Goal: Information Seeking & Learning: Check status

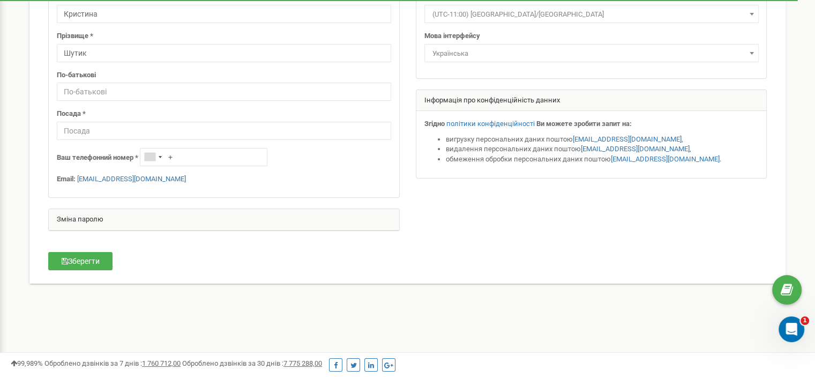
scroll to position [126, 0]
click at [97, 129] on input "text" at bounding box center [224, 130] width 334 height 18
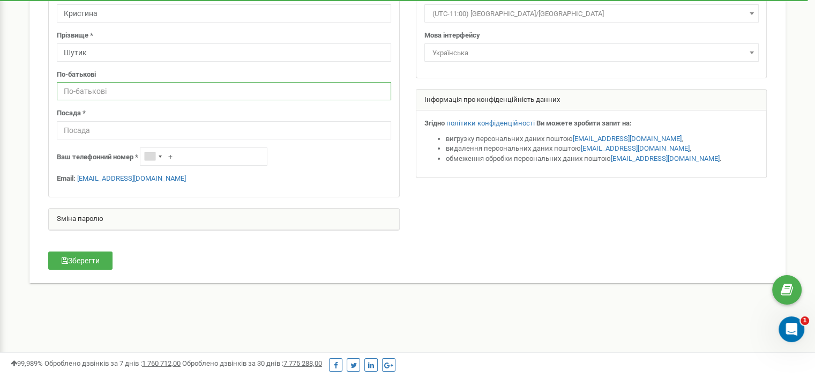
click at [102, 92] on input "text" at bounding box center [224, 91] width 334 height 18
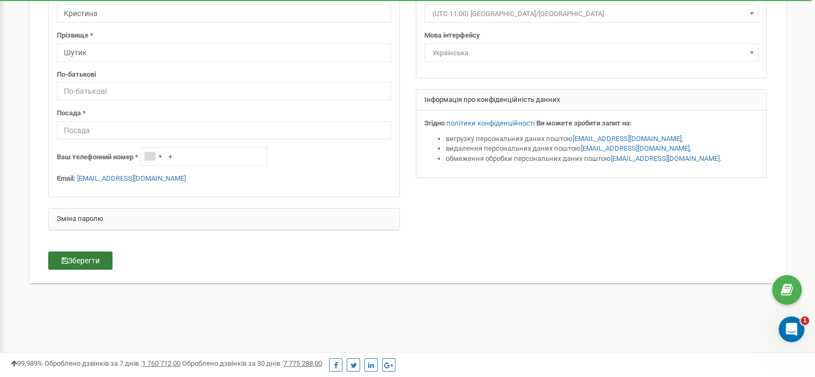
click at [88, 259] on button "Зберегти" at bounding box center [80, 260] width 64 height 18
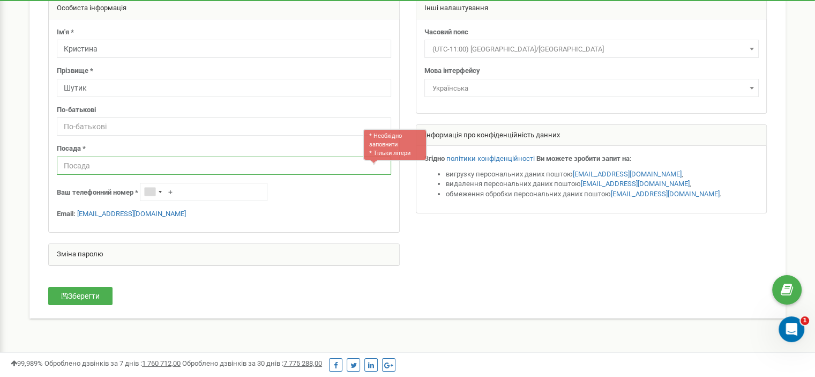
scroll to position [92, 0]
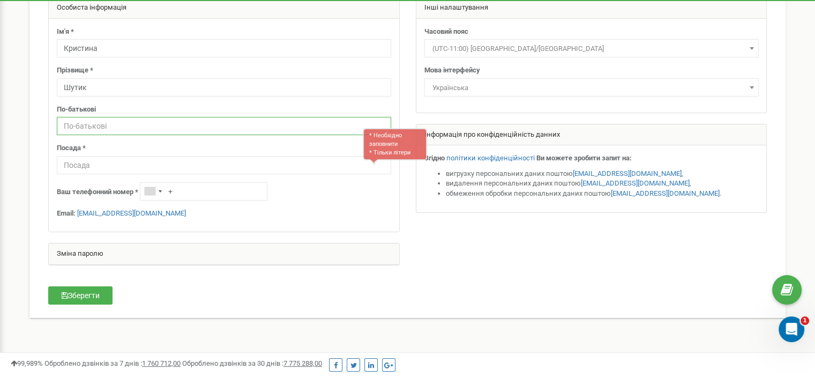
click at [103, 124] on input "text" at bounding box center [224, 126] width 334 height 18
type input "Дмитрівна"
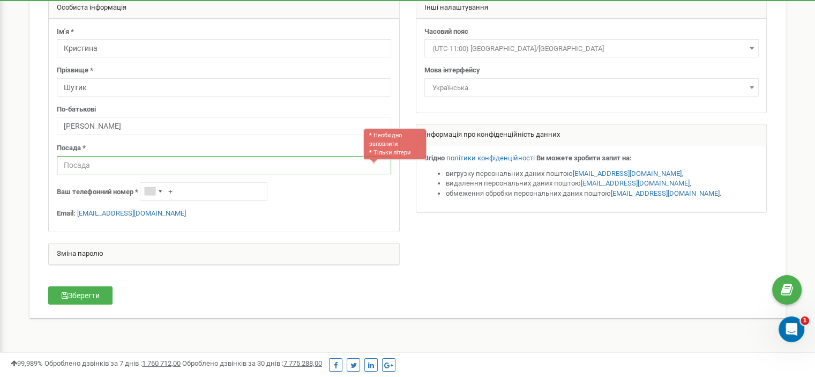
click at [90, 161] on input "text" at bounding box center [224, 165] width 334 height 18
type input "Менеджер"
click at [154, 187] on div "Telephone country code" at bounding box center [150, 191] width 11 height 8
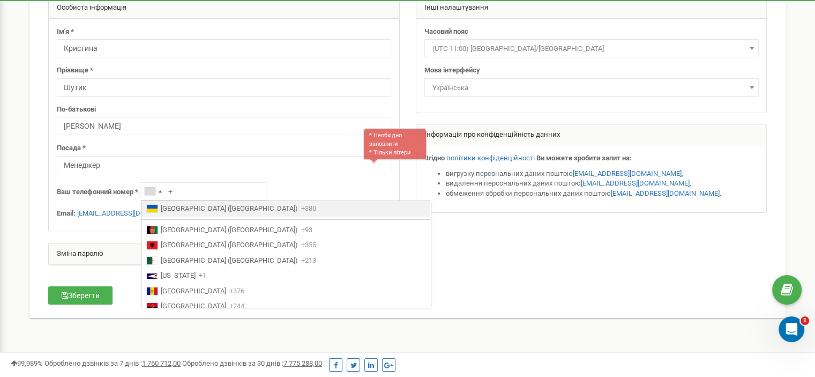
click at [193, 206] on span "Ukraine (Україна)" at bounding box center [229, 209] width 137 height 10
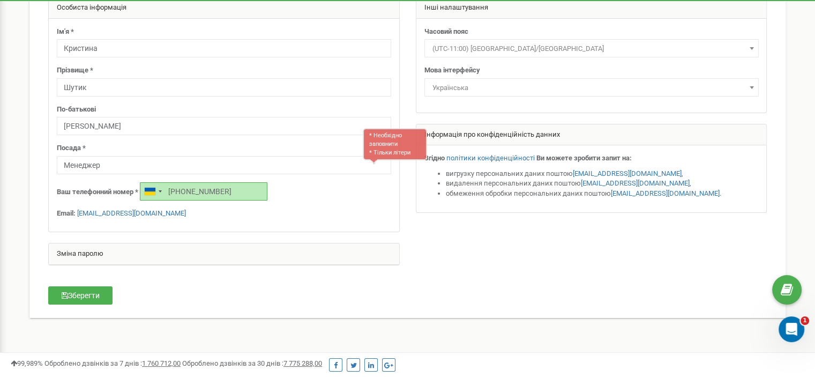
type input "+380665616548"
click at [97, 289] on button "Зберегти" at bounding box center [80, 295] width 64 height 18
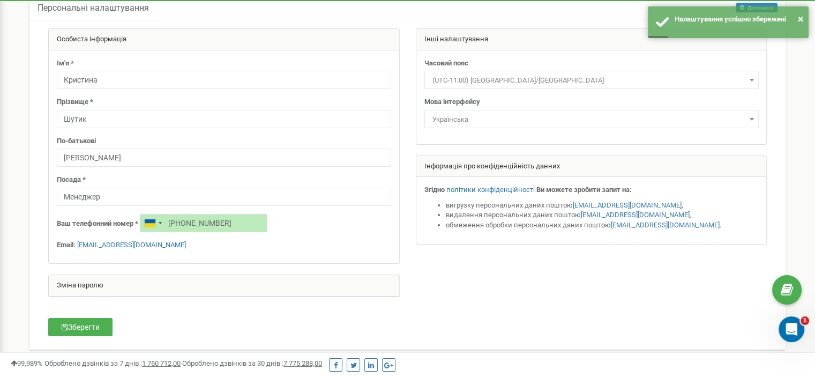
scroll to position [0, 0]
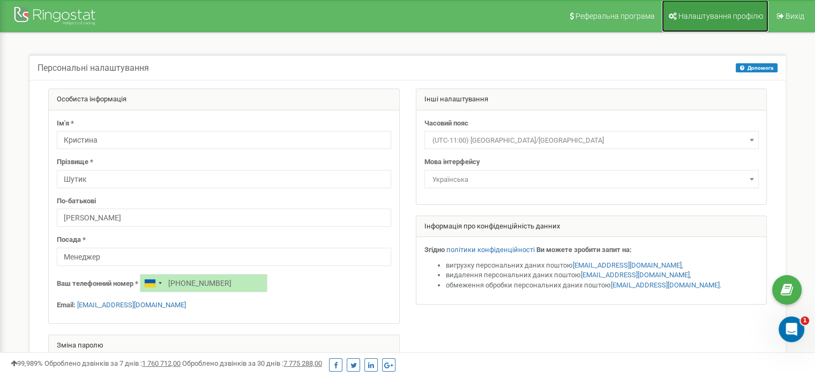
click at [708, 24] on link "Налаштування профілю" at bounding box center [715, 16] width 107 height 32
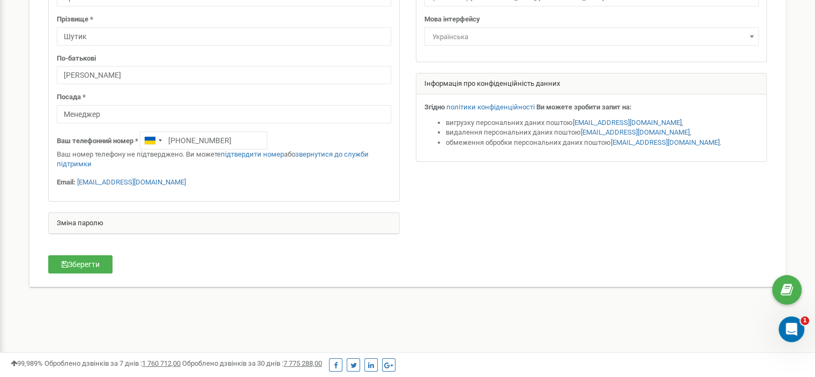
scroll to position [148, 0]
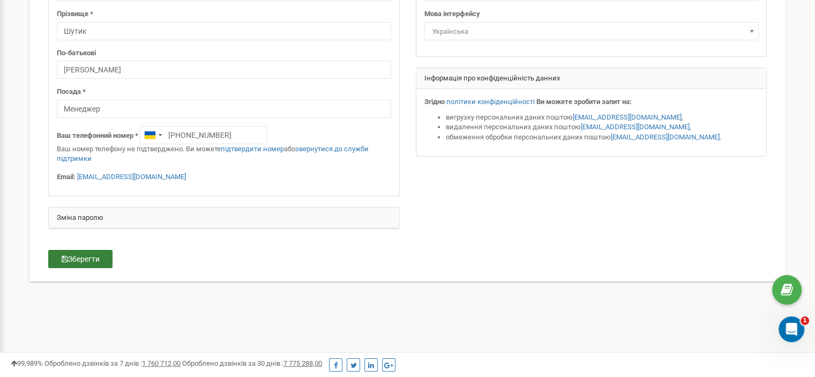
click at [90, 256] on button "Зберегти" at bounding box center [80, 259] width 64 height 18
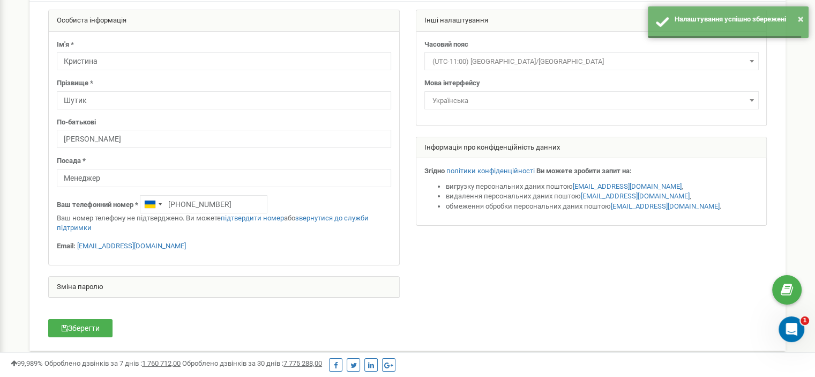
scroll to position [0, 0]
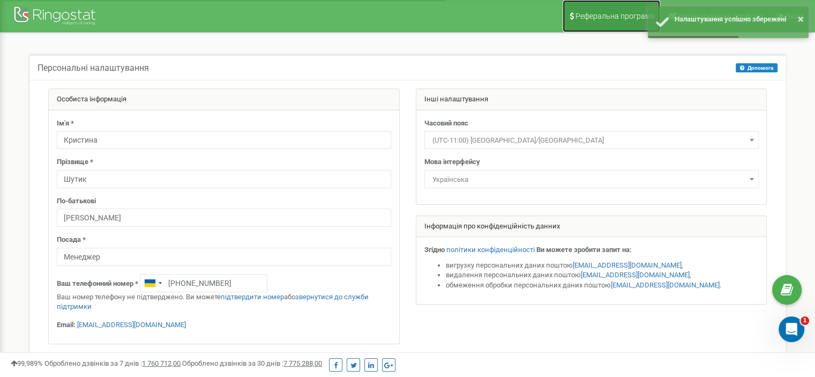
click at [611, 17] on span "Реферальна програма" at bounding box center [614, 16] width 79 height 9
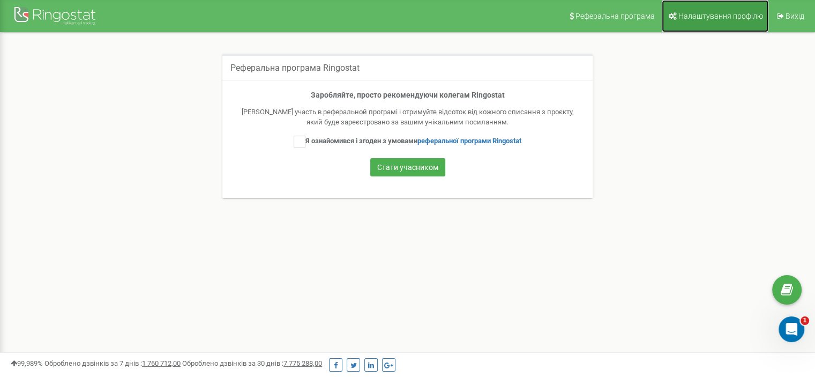
click at [705, 15] on span "Налаштування профілю" at bounding box center [720, 16] width 85 height 9
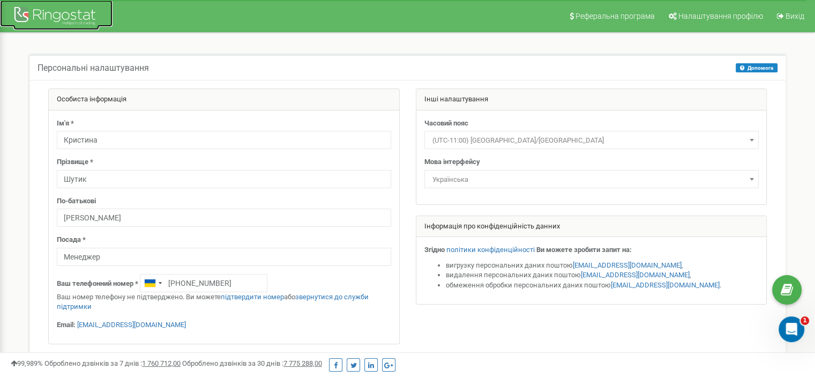
click at [73, 20] on div at bounding box center [56, 17] width 86 height 26
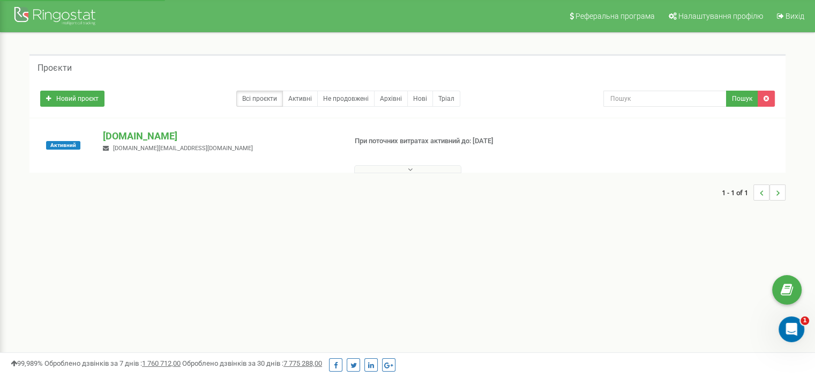
click at [421, 165] on button at bounding box center [407, 169] width 107 height 8
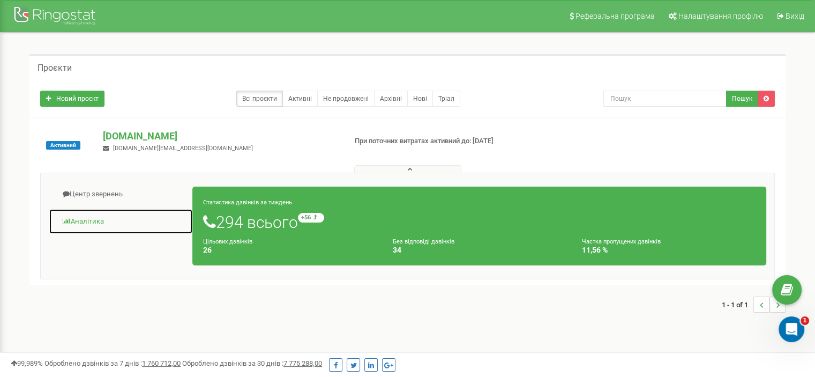
click at [88, 218] on link "Аналiтика" at bounding box center [121, 221] width 144 height 26
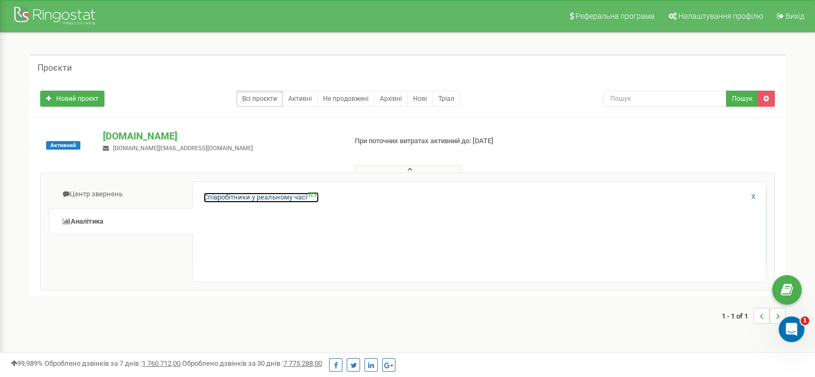
click at [252, 197] on link "Співробітники у реальному часі NEW" at bounding box center [261, 197] width 115 height 10
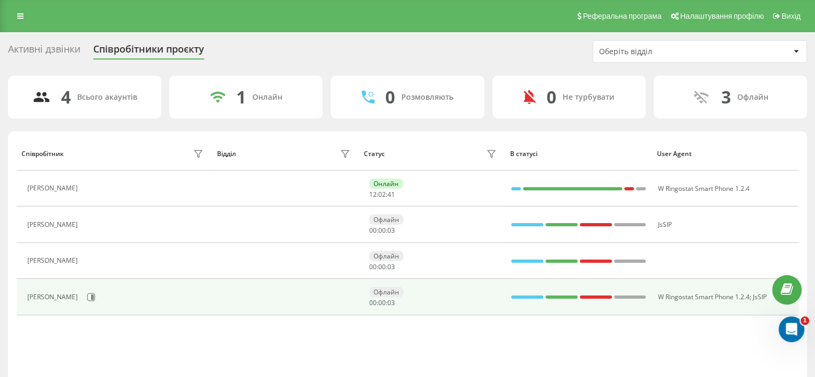
click at [423, 302] on div "Офлайн 00 : 00 : 03" at bounding box center [434, 297] width 130 height 20
click at [471, 297] on div "Офлайн 00 : 00 : 08" at bounding box center [434, 297] width 130 height 20
click at [411, 293] on div "Офлайн 00 : 00 : 10" at bounding box center [434, 297] width 130 height 20
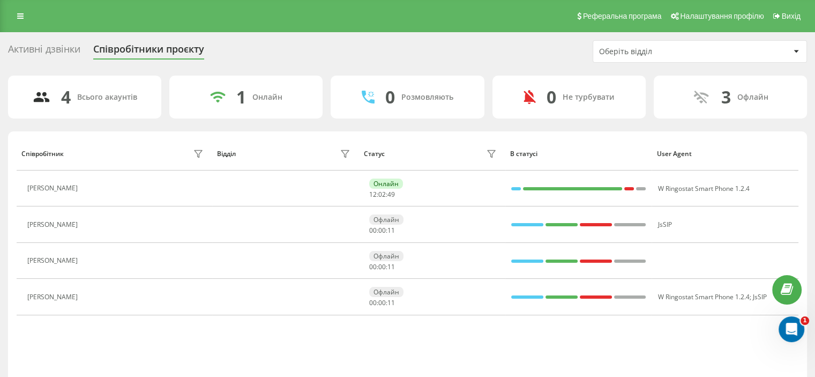
click at [694, 47] on div "Оберіть відділ" at bounding box center [663, 51] width 128 height 9
click at [499, 55] on div "Активні дзвінки Співробітники проєкту Оберіть відділ" at bounding box center [407, 51] width 799 height 23
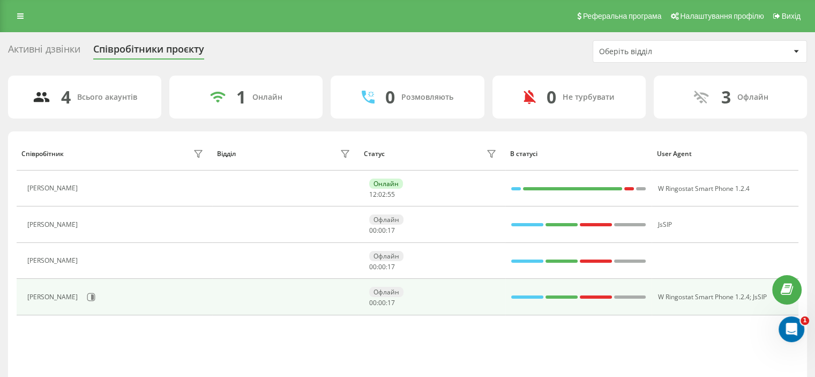
click at [105, 303] on div "Кристина Шутик" at bounding box center [116, 297] width 179 height 18
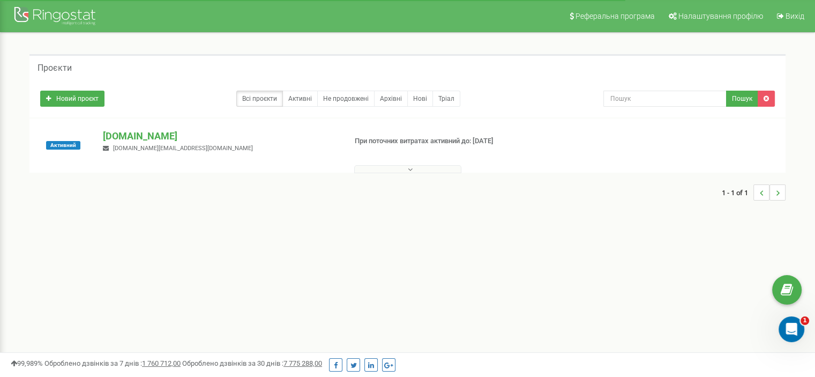
click at [397, 168] on button at bounding box center [407, 169] width 107 height 8
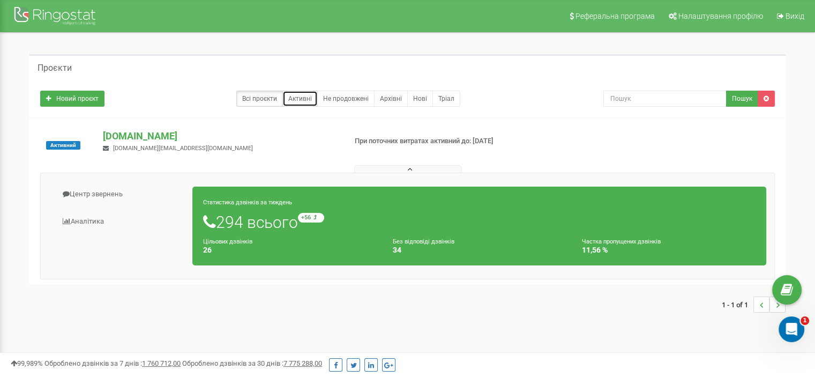
click at [308, 101] on link "Активні" at bounding box center [299, 99] width 35 height 16
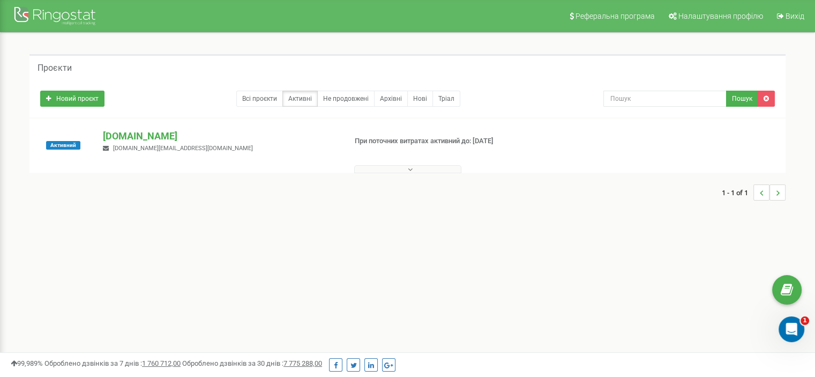
click at [392, 167] on button at bounding box center [407, 169] width 107 height 8
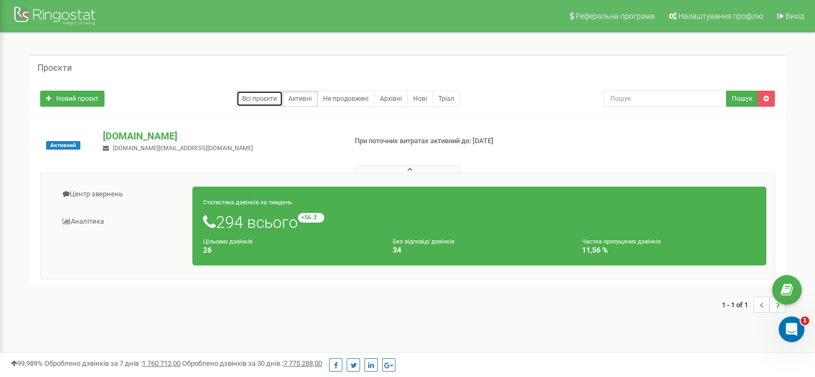
click at [264, 104] on link "Всі проєкти" at bounding box center [259, 99] width 47 height 16
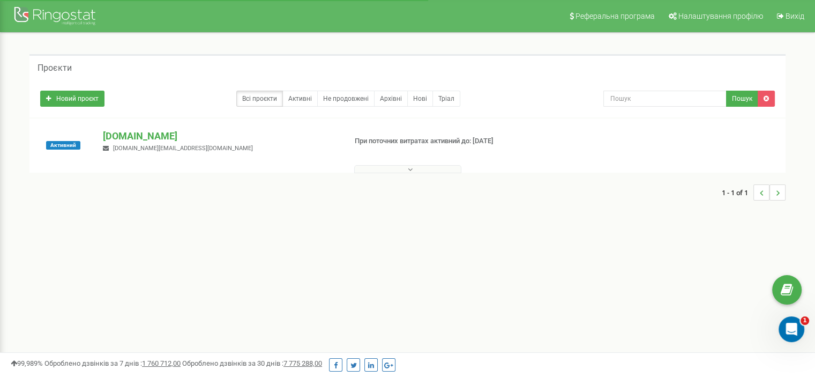
click at [403, 167] on button at bounding box center [407, 169] width 107 height 8
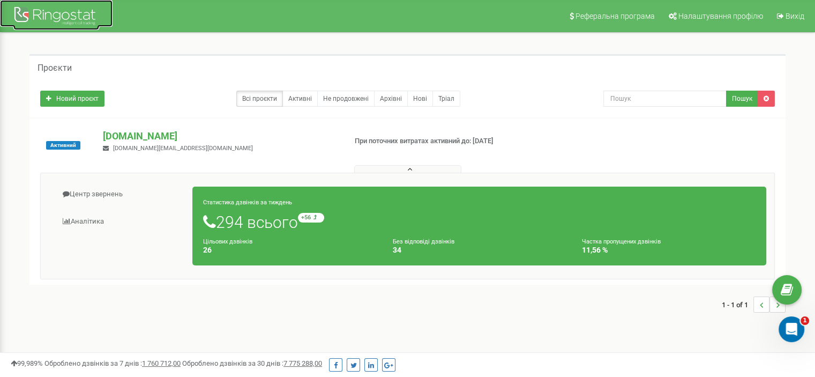
click at [53, 19] on div at bounding box center [56, 17] width 86 height 26
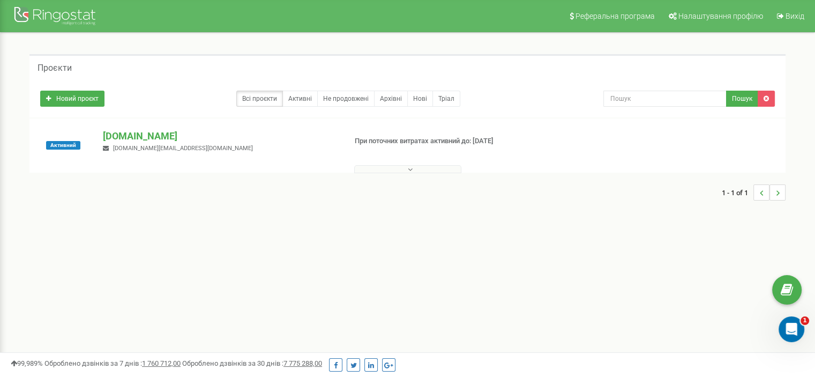
click at [380, 168] on button at bounding box center [407, 169] width 107 height 8
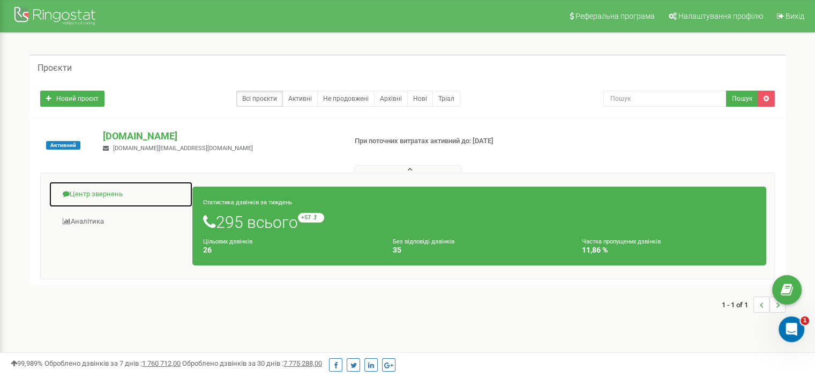
click at [109, 201] on link "Центр звернень" at bounding box center [121, 194] width 144 height 26
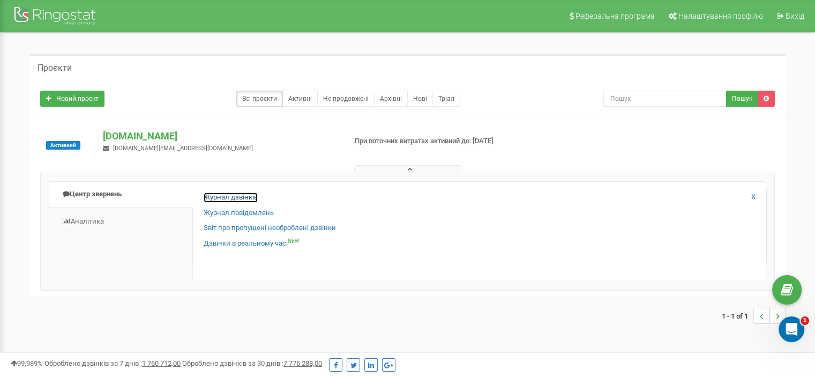
click at [231, 200] on link "Журнал дзвінків" at bounding box center [231, 197] width 54 height 10
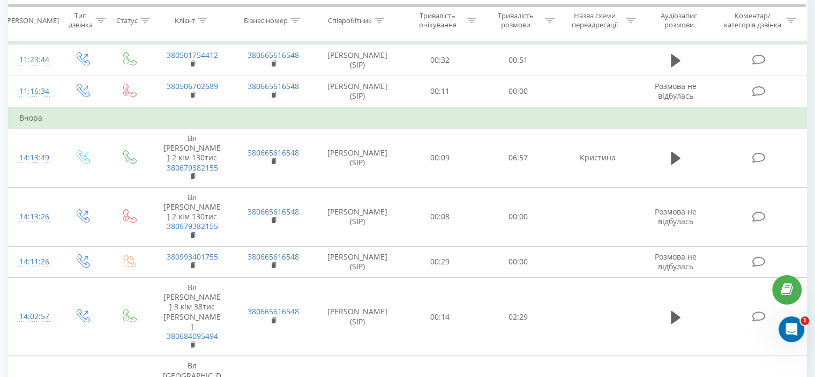
scroll to position [116, 0]
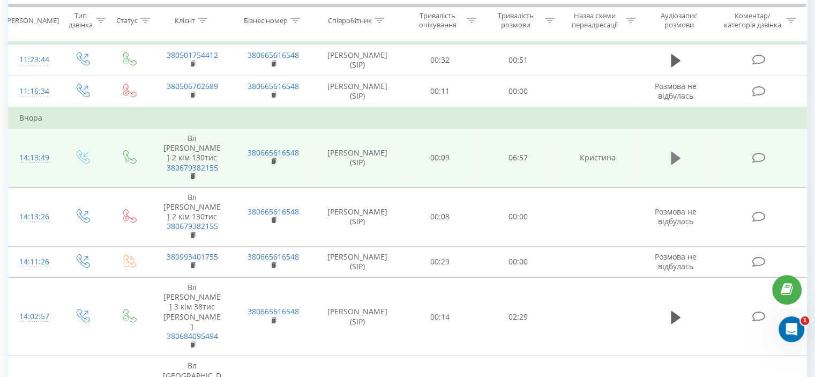
click at [673, 155] on icon at bounding box center [676, 158] width 10 height 13
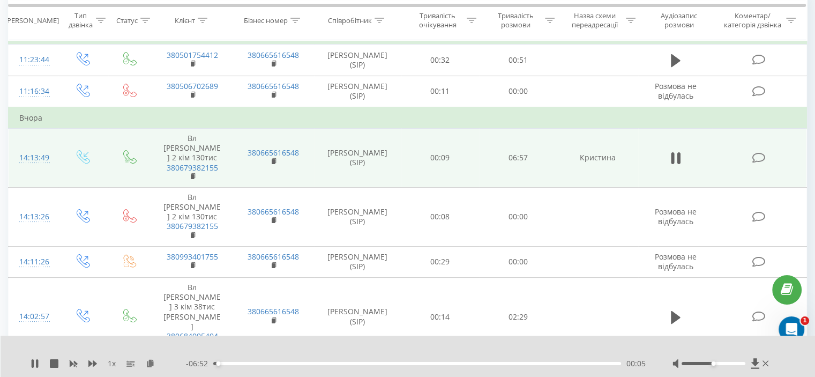
click at [673, 155] on icon at bounding box center [672, 158] width 3 height 12
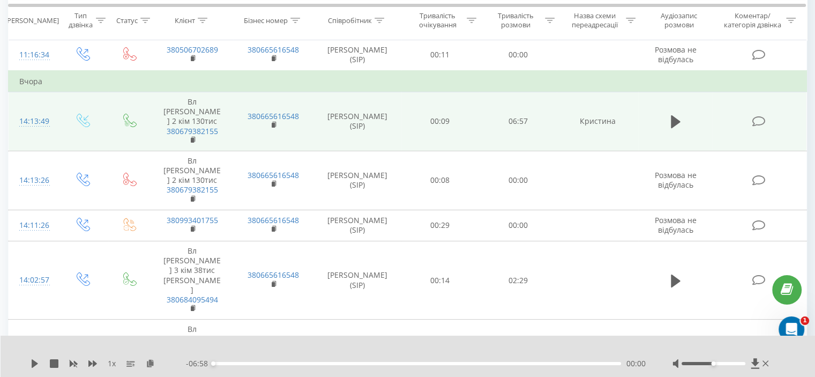
scroll to position [163, 0]
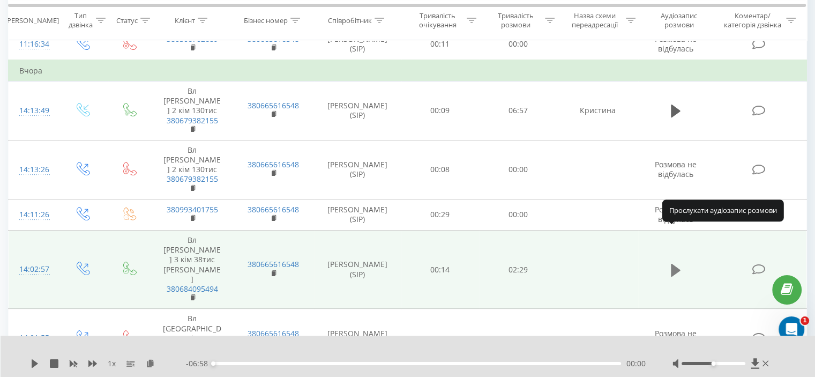
click at [673, 263] on icon at bounding box center [676, 269] width 10 height 13
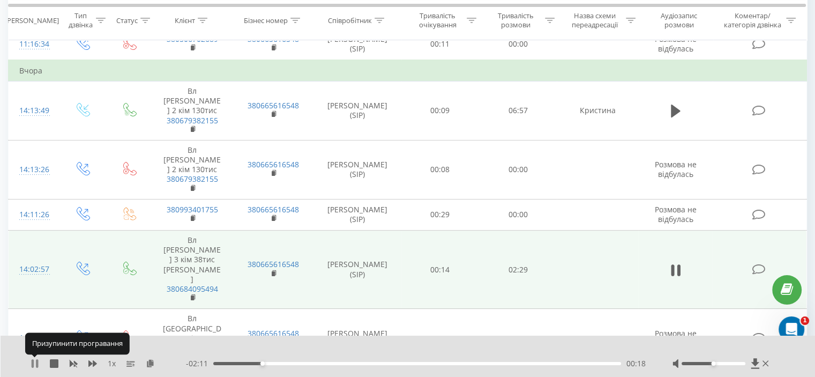
click at [39, 363] on icon at bounding box center [35, 363] width 9 height 9
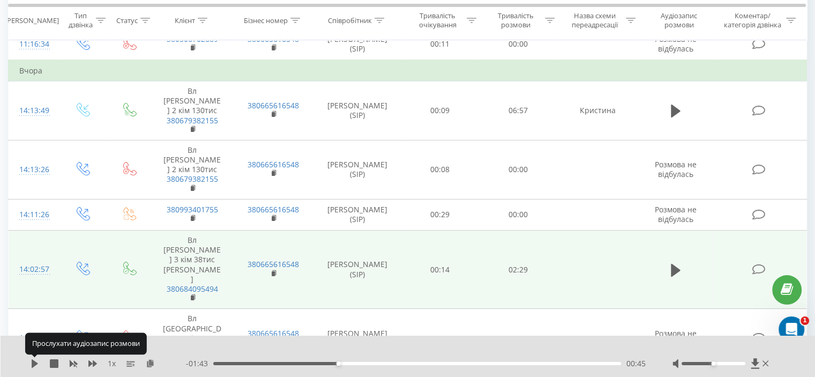
click at [39, 363] on icon at bounding box center [35, 363] width 9 height 9
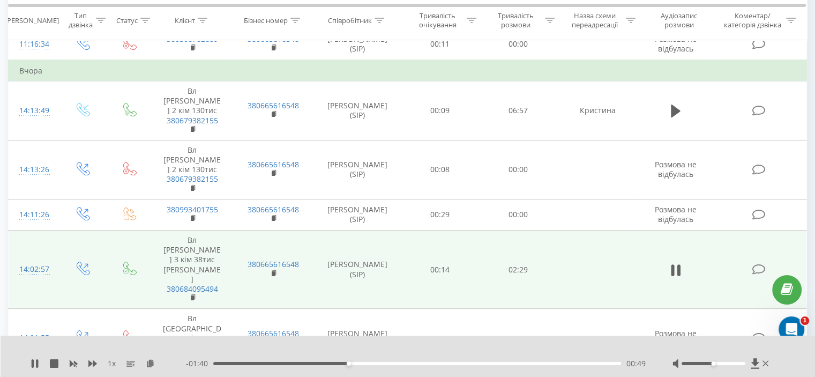
click at [39, 363] on icon at bounding box center [35, 363] width 9 height 9
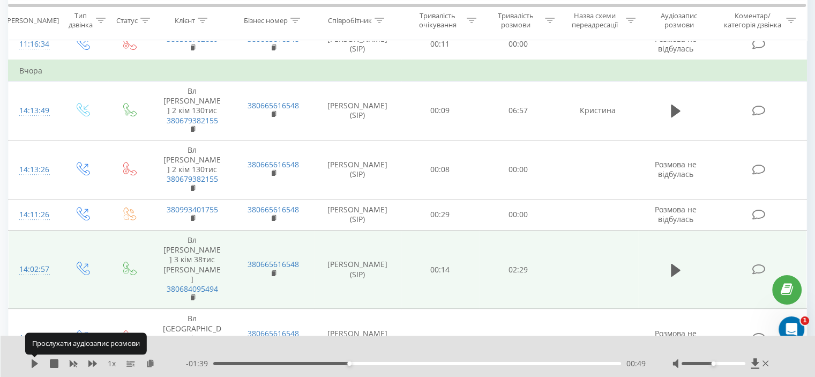
click at [39, 363] on icon at bounding box center [35, 363] width 9 height 9
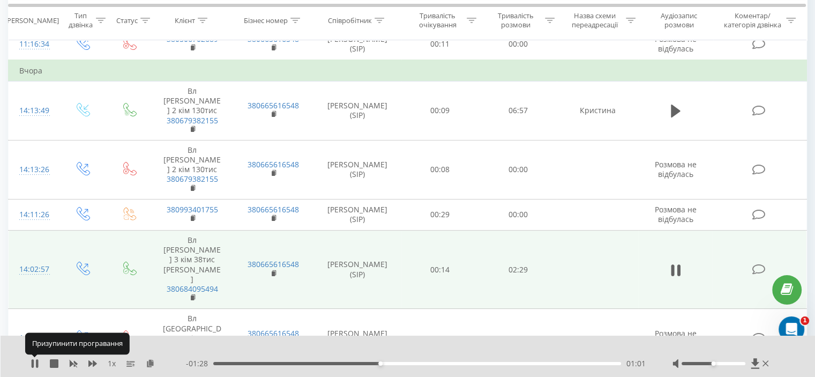
click at [39, 363] on icon at bounding box center [35, 363] width 9 height 9
click at [36, 362] on icon at bounding box center [37, 363] width 2 height 9
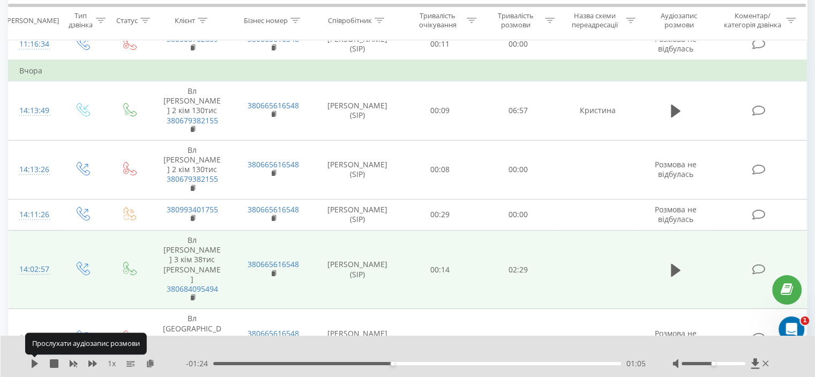
click at [36, 362] on icon at bounding box center [35, 363] width 6 height 9
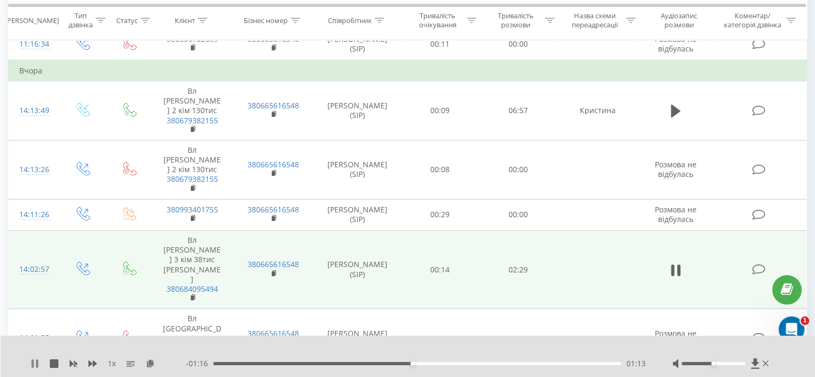
click at [36, 364] on icon at bounding box center [37, 363] width 2 height 9
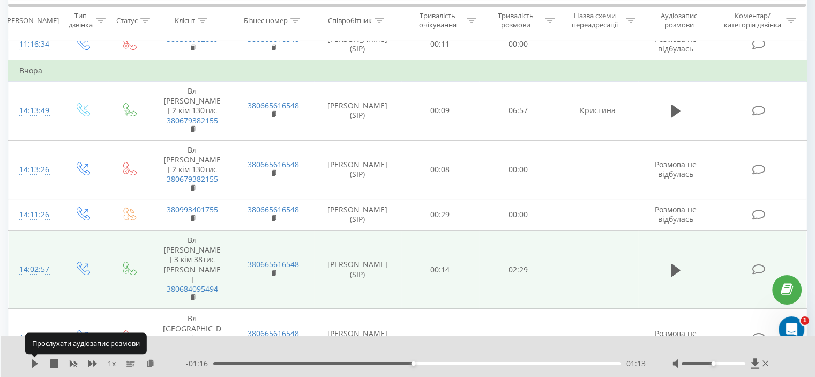
click at [36, 364] on icon at bounding box center [35, 363] width 6 height 9
click at [36, 364] on icon at bounding box center [37, 363] width 2 height 9
click at [36, 364] on icon at bounding box center [35, 363] width 6 height 9
click at [36, 364] on icon at bounding box center [37, 363] width 2 height 9
click at [36, 364] on icon at bounding box center [35, 363] width 6 height 9
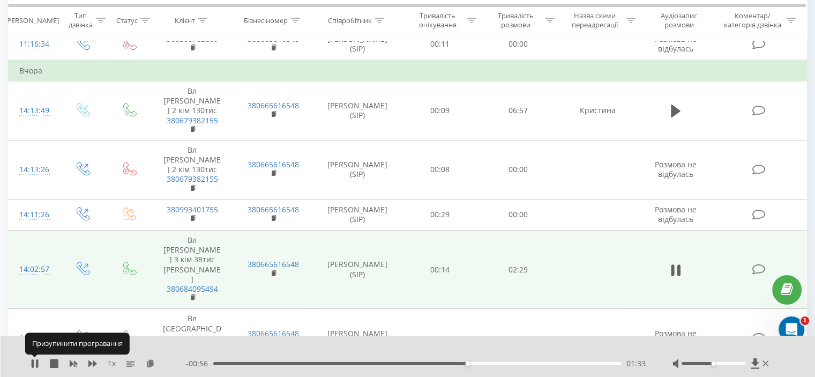
click at [36, 364] on icon at bounding box center [37, 363] width 2 height 9
click at [36, 364] on icon at bounding box center [35, 363] width 6 height 9
click at [36, 364] on icon at bounding box center [37, 363] width 2 height 9
click at [36, 364] on icon at bounding box center [35, 363] width 6 height 9
click at [36, 364] on icon at bounding box center [37, 363] width 2 height 9
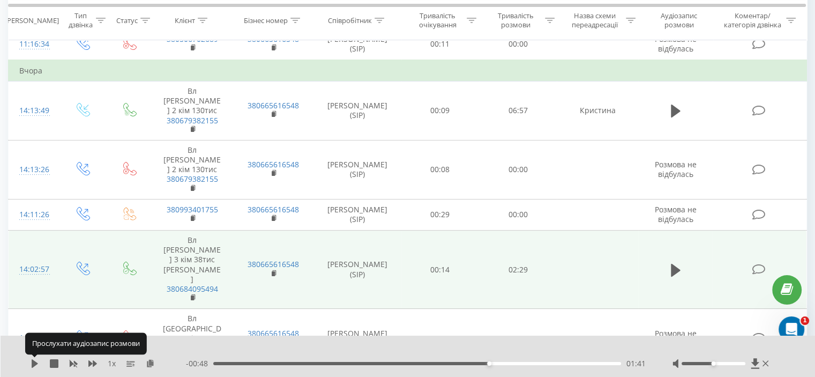
click at [36, 364] on icon at bounding box center [35, 363] width 6 height 9
click at [36, 364] on icon at bounding box center [37, 363] width 2 height 9
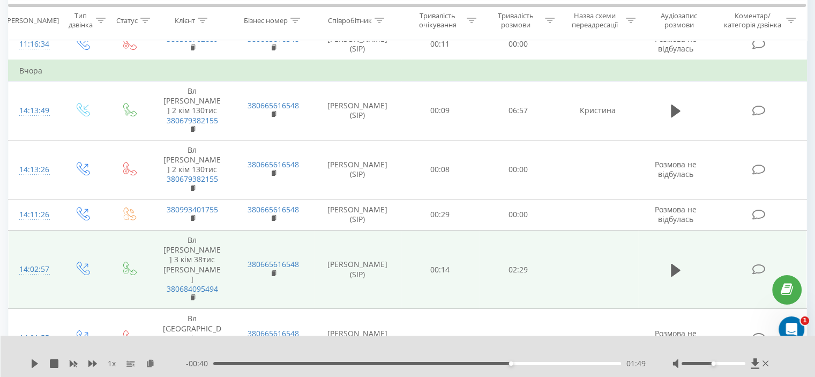
click at [504, 365] on div "- 00:40 01:49 01:49" at bounding box center [416, 363] width 460 height 11
click at [503, 362] on div "01:46" at bounding box center [417, 363] width 408 height 3
click at [33, 365] on icon at bounding box center [35, 363] width 6 height 9
click at [33, 365] on icon at bounding box center [33, 363] width 2 height 9
click at [514, 364] on div "01:50" at bounding box center [417, 363] width 408 height 3
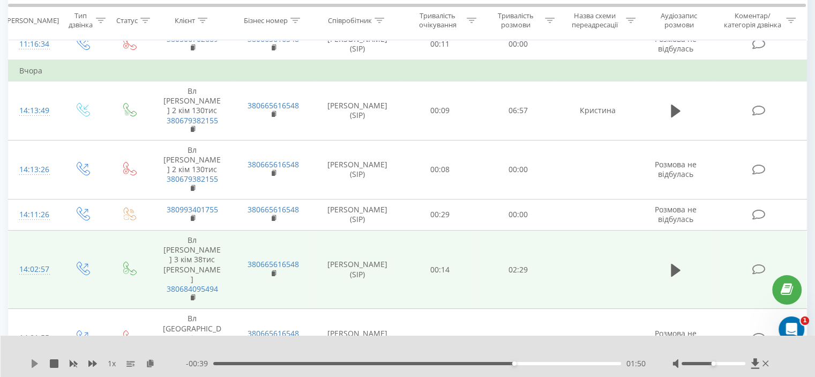
click at [33, 364] on icon at bounding box center [35, 363] width 6 height 9
click at [33, 364] on icon at bounding box center [33, 363] width 2 height 9
click at [33, 364] on icon at bounding box center [35, 363] width 6 height 9
click at [33, 364] on icon at bounding box center [33, 363] width 2 height 9
click at [500, 363] on div "01:45" at bounding box center [417, 363] width 408 height 3
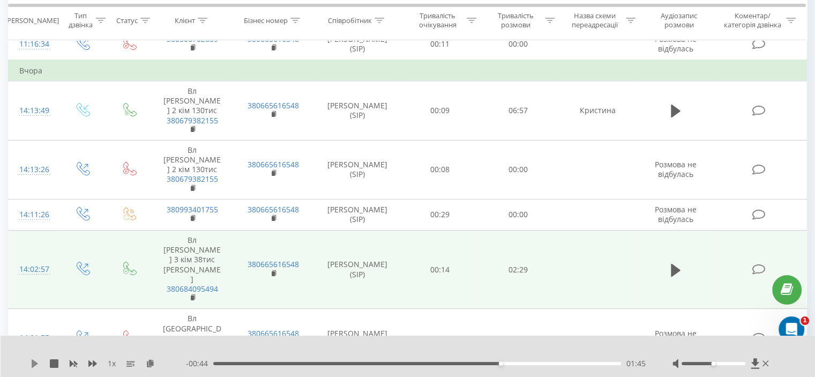
click at [38, 362] on icon at bounding box center [35, 363] width 9 height 9
click at [38, 362] on icon at bounding box center [37, 363] width 2 height 9
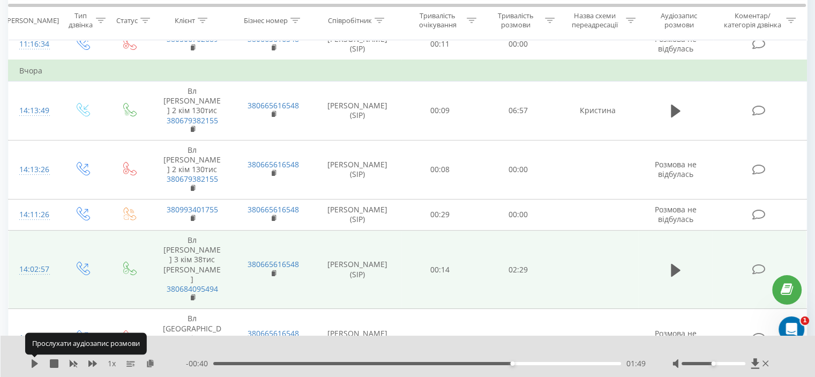
click at [38, 362] on icon at bounding box center [35, 363] width 9 height 9
click at [38, 362] on icon at bounding box center [37, 363] width 2 height 9
click at [38, 362] on icon at bounding box center [35, 363] width 9 height 9
click at [38, 362] on icon at bounding box center [37, 363] width 2 height 9
click at [38, 362] on icon at bounding box center [35, 363] width 9 height 9
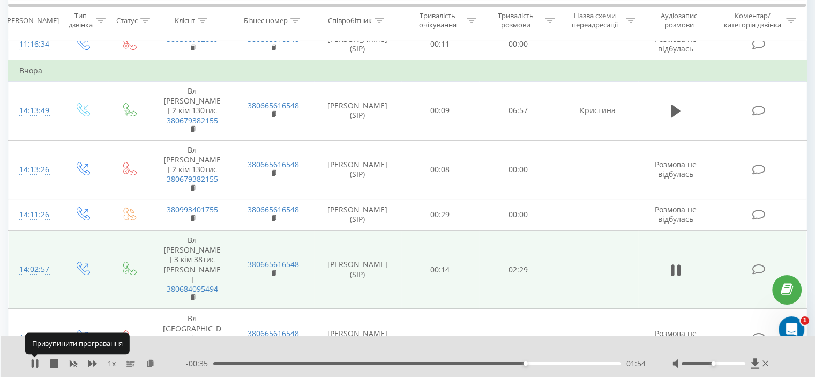
click at [38, 362] on icon at bounding box center [37, 363] width 2 height 9
click at [38, 362] on icon at bounding box center [35, 363] width 9 height 9
click at [527, 362] on div "01:57" at bounding box center [417, 363] width 408 height 3
click at [521, 362] on div "01:55" at bounding box center [417, 363] width 408 height 3
click at [38, 364] on icon at bounding box center [37, 363] width 2 height 9
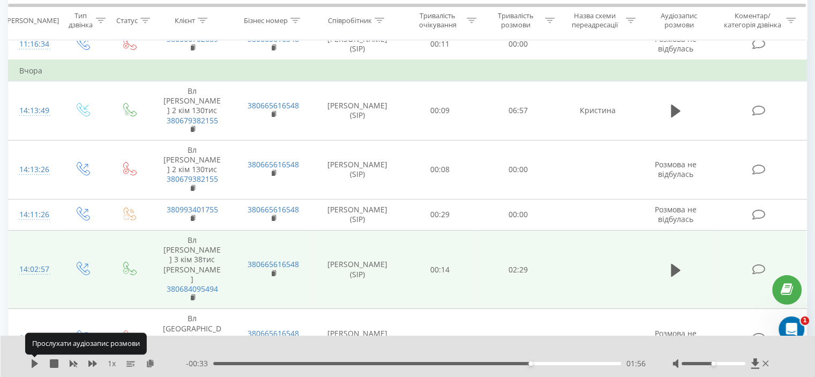
click at [38, 364] on icon at bounding box center [35, 363] width 9 height 9
click at [38, 364] on icon at bounding box center [37, 363] width 2 height 9
click at [38, 364] on icon at bounding box center [35, 363] width 9 height 9
click at [38, 364] on icon at bounding box center [37, 363] width 2 height 9
click at [38, 364] on icon at bounding box center [35, 363] width 9 height 9
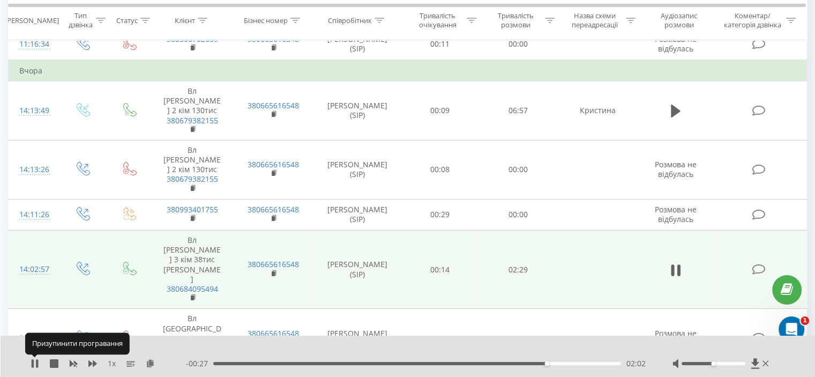
click at [38, 364] on icon at bounding box center [37, 363] width 2 height 9
click at [38, 364] on icon at bounding box center [35, 363] width 9 height 9
click at [38, 364] on icon at bounding box center [37, 363] width 2 height 9
click at [38, 364] on icon at bounding box center [35, 363] width 9 height 9
click at [34, 364] on icon at bounding box center [35, 363] width 9 height 9
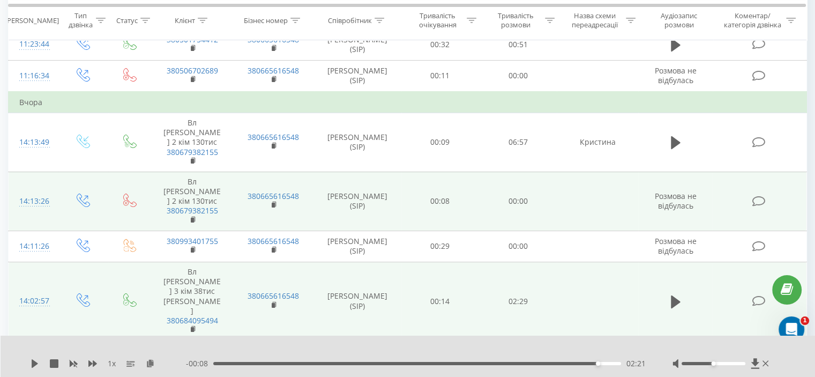
scroll to position [123, 0]
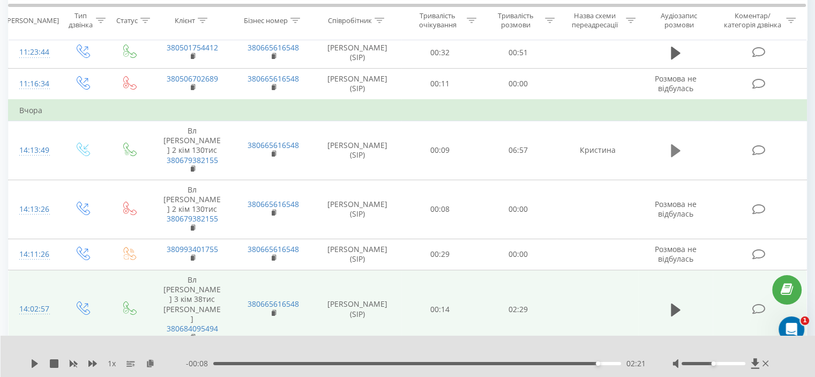
click at [674, 144] on icon at bounding box center [676, 150] width 10 height 13
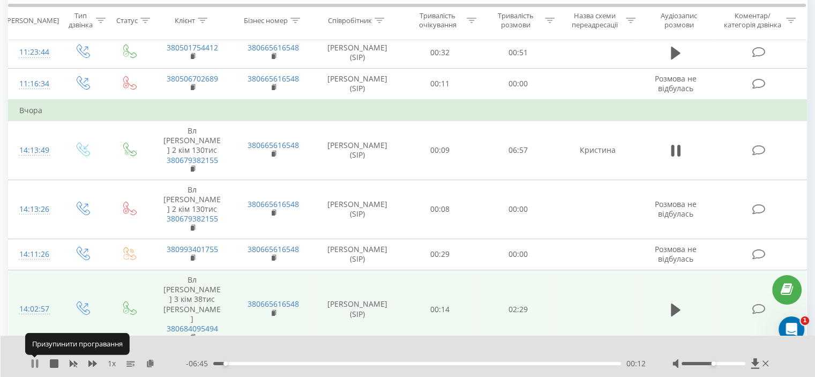
click at [36, 363] on icon at bounding box center [37, 363] width 2 height 9
click at [36, 363] on icon at bounding box center [35, 363] width 6 height 9
click at [229, 362] on div "00:16" at bounding box center [417, 363] width 408 height 3
click at [34, 364] on icon at bounding box center [35, 363] width 9 height 9
click at [34, 364] on icon at bounding box center [35, 363] width 6 height 9
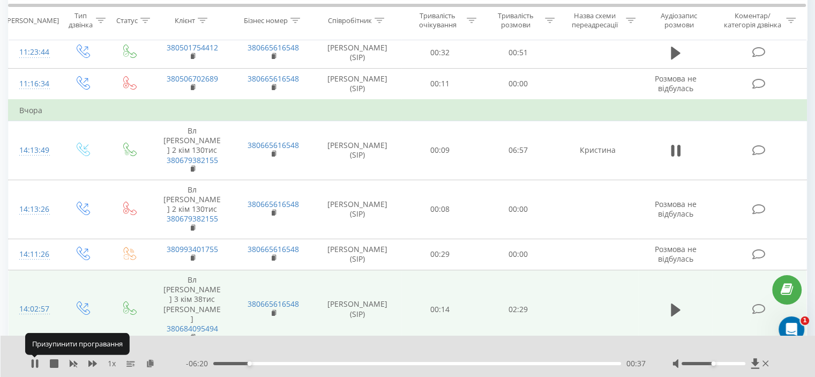
click at [34, 364] on icon at bounding box center [35, 363] width 9 height 9
click at [34, 364] on icon at bounding box center [35, 363] width 6 height 9
click at [34, 364] on icon at bounding box center [35, 363] width 9 height 9
click at [238, 363] on div "00:26" at bounding box center [417, 363] width 408 height 3
click at [31, 362] on icon at bounding box center [35, 363] width 9 height 9
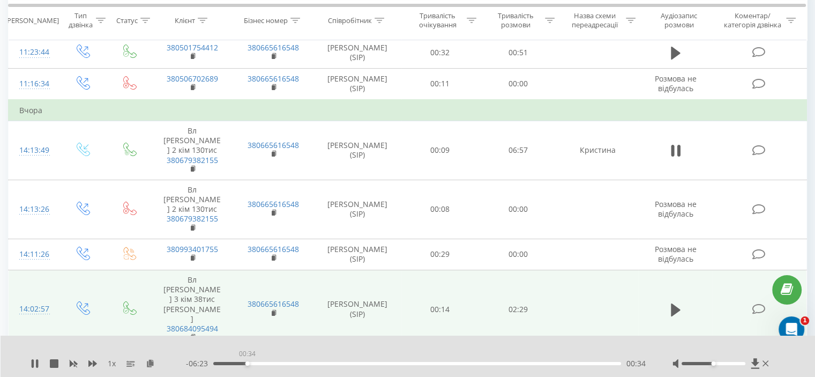
click at [247, 364] on div "00:34" at bounding box center [417, 363] width 408 height 3
click at [32, 360] on icon at bounding box center [33, 363] width 2 height 9
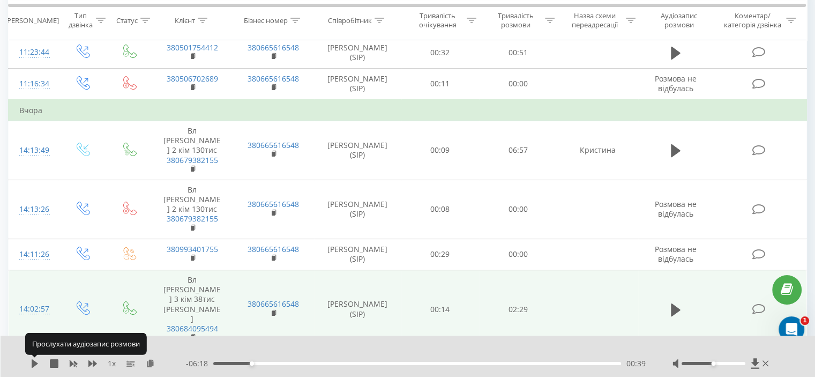
click at [32, 360] on icon at bounding box center [35, 363] width 6 height 9
click at [32, 360] on icon at bounding box center [33, 363] width 2 height 9
click at [32, 360] on icon at bounding box center [35, 363] width 6 height 9
click at [32, 360] on icon at bounding box center [33, 363] width 2 height 9
click at [32, 360] on icon at bounding box center [35, 363] width 6 height 9
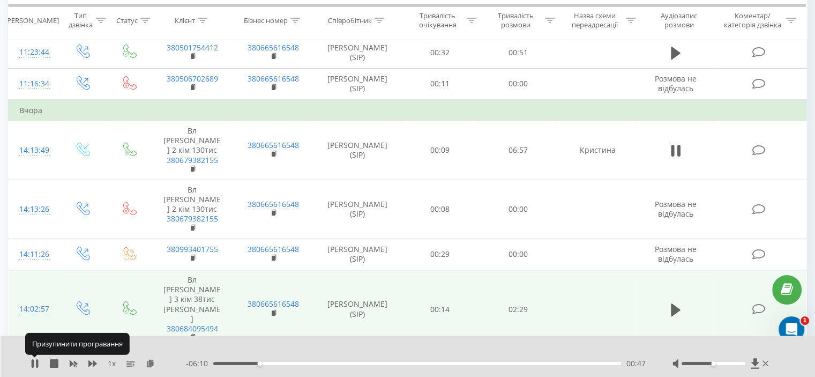
click at [32, 360] on icon at bounding box center [33, 363] width 2 height 9
click at [32, 360] on icon at bounding box center [35, 363] width 6 height 9
click at [32, 360] on icon at bounding box center [33, 363] width 2 height 9
click at [32, 360] on icon at bounding box center [35, 363] width 6 height 9
click at [32, 360] on icon at bounding box center [33, 363] width 2 height 9
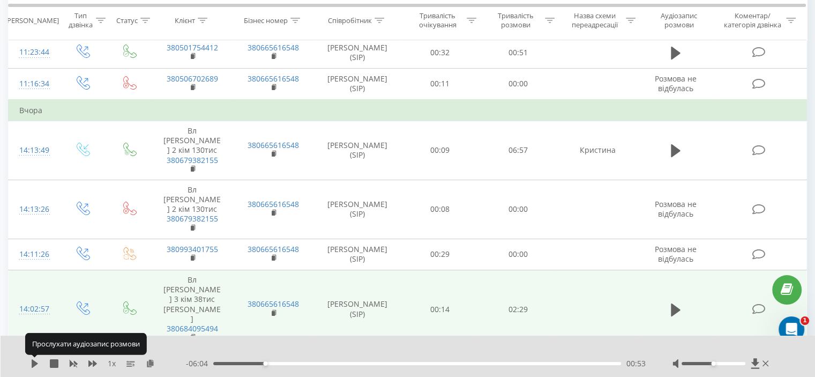
click at [32, 360] on icon at bounding box center [35, 363] width 6 height 9
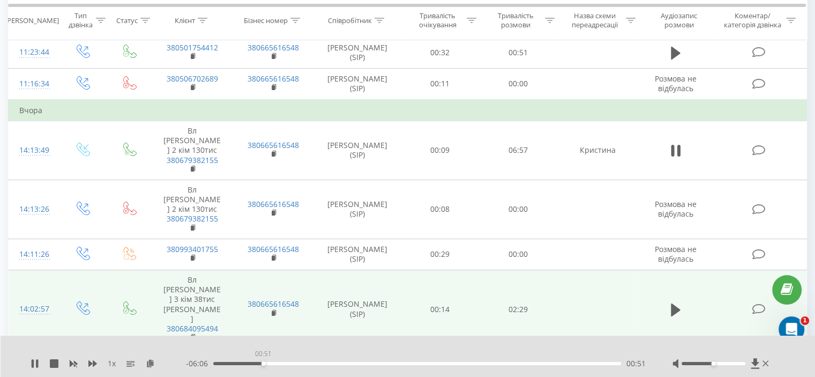
click at [263, 362] on div "00:51" at bounding box center [417, 363] width 408 height 3
click at [33, 365] on icon at bounding box center [33, 363] width 2 height 9
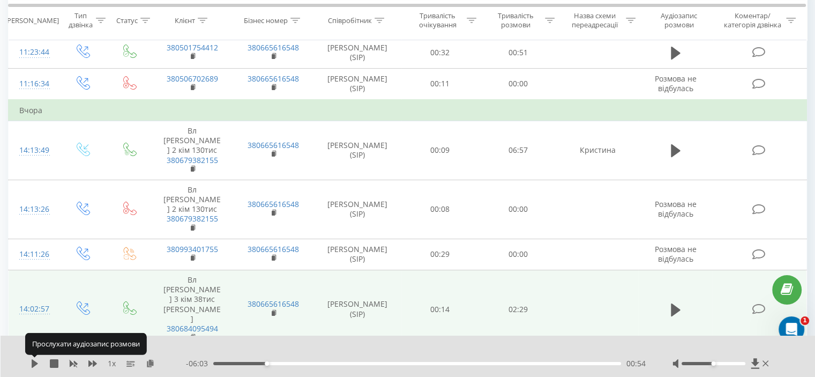
click at [33, 365] on icon at bounding box center [35, 363] width 6 height 9
click at [33, 365] on icon at bounding box center [33, 363] width 2 height 9
click at [33, 365] on icon at bounding box center [35, 363] width 6 height 9
click at [33, 365] on icon at bounding box center [33, 363] width 2 height 9
click at [33, 365] on icon at bounding box center [35, 363] width 6 height 9
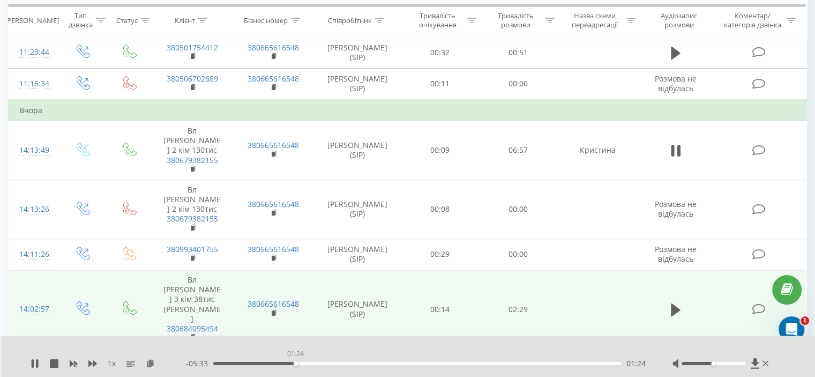
click at [295, 362] on div "01:24" at bounding box center [417, 363] width 408 height 3
click at [33, 362] on icon at bounding box center [33, 363] width 2 height 9
click at [290, 363] on div "01:18" at bounding box center [417, 363] width 408 height 3
click at [33, 359] on icon at bounding box center [35, 363] width 9 height 9
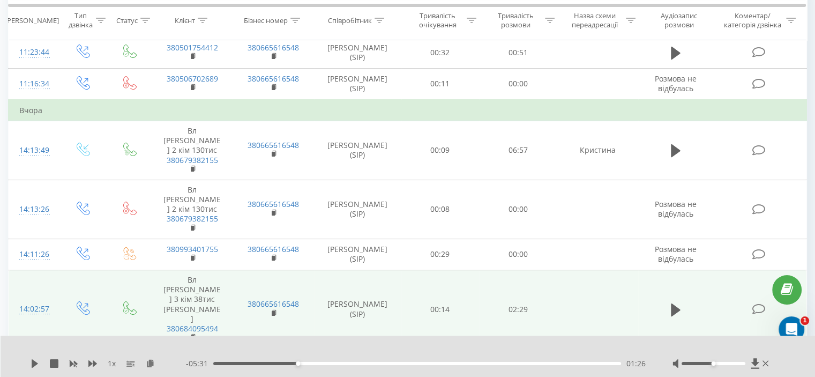
click at [33, 359] on icon at bounding box center [35, 363] width 9 height 9
click at [34, 362] on icon at bounding box center [35, 363] width 9 height 9
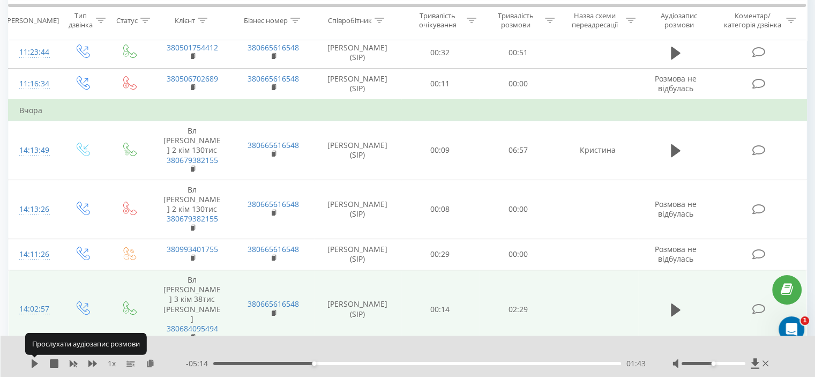
click at [34, 362] on icon at bounding box center [35, 363] width 6 height 9
click at [34, 362] on icon at bounding box center [35, 363] width 9 height 9
click at [311, 365] on div "- 05:12 01:45 01:45" at bounding box center [416, 363] width 460 height 11
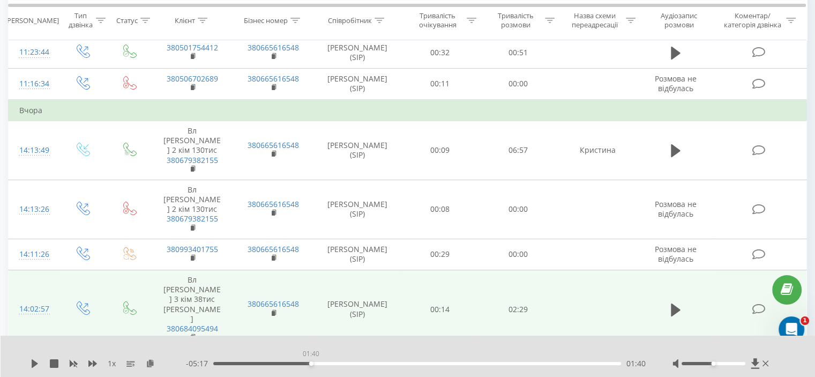
click at [311, 363] on div "01:40" at bounding box center [417, 363] width 408 height 3
click at [33, 366] on icon at bounding box center [35, 363] width 6 height 9
click at [33, 366] on icon at bounding box center [33, 363] width 2 height 9
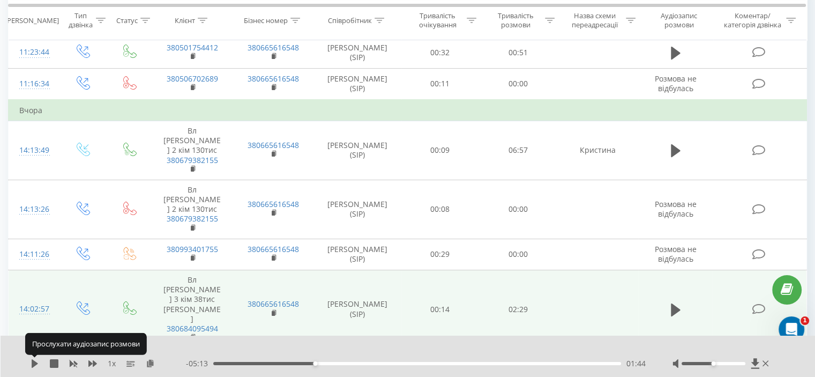
click at [33, 366] on icon at bounding box center [35, 363] width 6 height 9
click at [33, 366] on icon at bounding box center [33, 363] width 2 height 9
click at [33, 366] on icon at bounding box center [35, 363] width 6 height 9
click at [33, 366] on icon at bounding box center [33, 363] width 2 height 9
click at [33, 366] on icon at bounding box center [35, 363] width 6 height 9
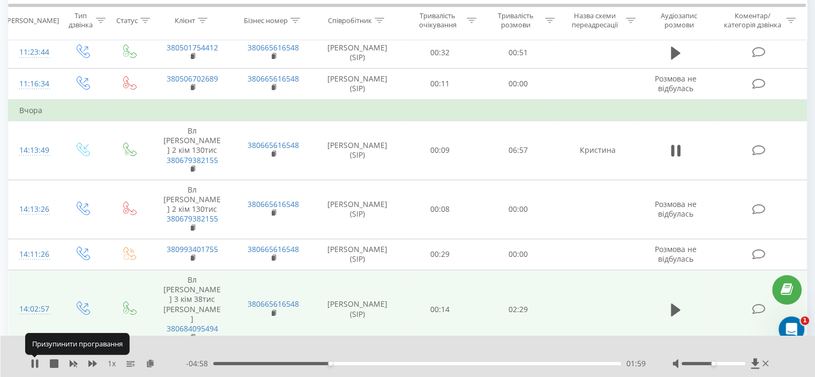
click at [33, 366] on icon at bounding box center [33, 363] width 2 height 9
click at [33, 366] on icon at bounding box center [35, 363] width 6 height 9
click at [33, 366] on icon at bounding box center [33, 363] width 2 height 9
click at [33, 366] on icon at bounding box center [35, 363] width 6 height 9
click at [33, 366] on icon at bounding box center [33, 363] width 2 height 9
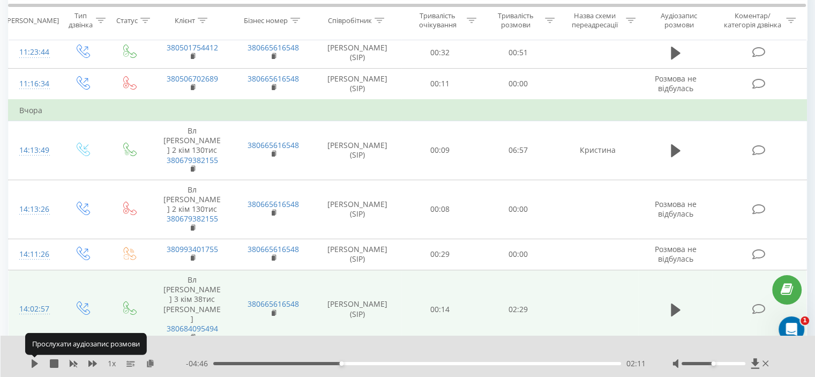
click at [33, 366] on icon at bounding box center [35, 363] width 6 height 9
click at [33, 366] on icon at bounding box center [33, 363] width 2 height 9
click at [33, 366] on icon at bounding box center [35, 363] width 6 height 9
click at [33, 366] on icon at bounding box center [33, 363] width 2 height 9
click at [33, 366] on icon at bounding box center [35, 363] width 6 height 9
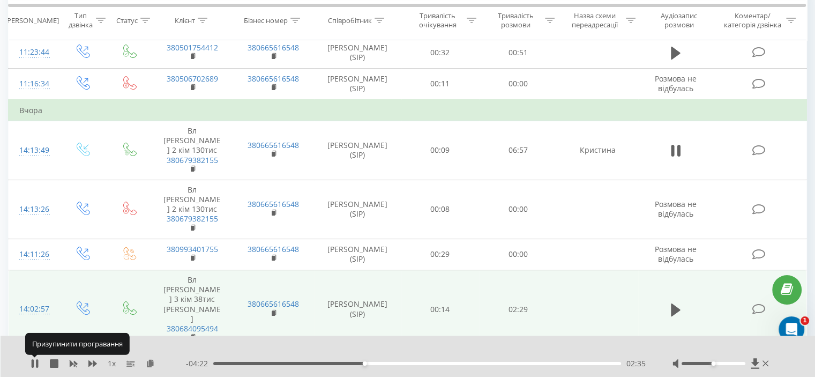
click at [33, 366] on icon at bounding box center [33, 363] width 2 height 9
click at [33, 366] on icon at bounding box center [35, 363] width 6 height 9
click at [33, 366] on icon at bounding box center [33, 363] width 2 height 9
click at [33, 366] on icon at bounding box center [35, 363] width 6 height 9
click at [33, 366] on icon at bounding box center [33, 363] width 2 height 9
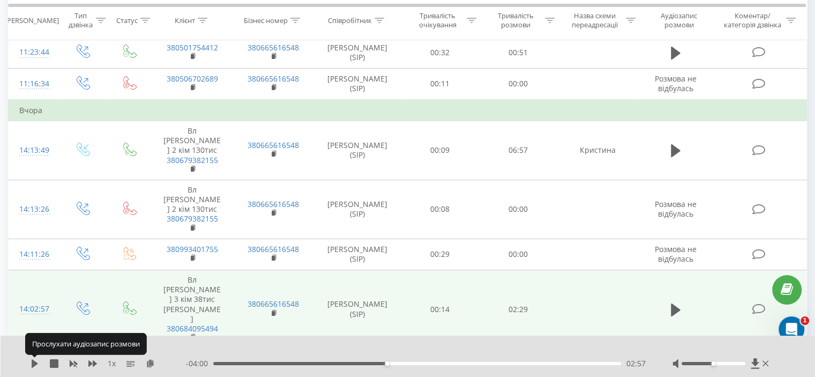
click at [33, 366] on icon at bounding box center [35, 363] width 6 height 9
click at [33, 366] on icon at bounding box center [33, 363] width 2 height 9
click at [33, 366] on icon at bounding box center [35, 363] width 6 height 9
click at [33, 366] on icon at bounding box center [33, 363] width 2 height 9
click at [33, 366] on icon at bounding box center [35, 363] width 6 height 9
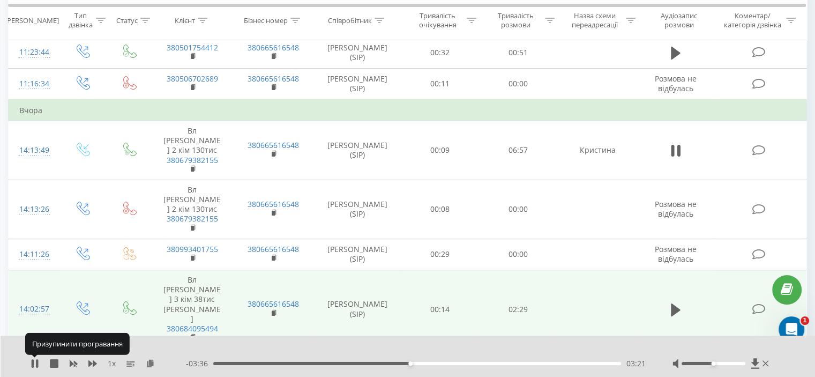
click at [33, 366] on icon at bounding box center [33, 363] width 2 height 9
click at [33, 366] on icon at bounding box center [35, 363] width 6 height 9
click at [33, 366] on icon at bounding box center [33, 363] width 2 height 9
click at [33, 366] on icon at bounding box center [35, 363] width 6 height 9
click at [36, 364] on icon at bounding box center [37, 363] width 2 height 9
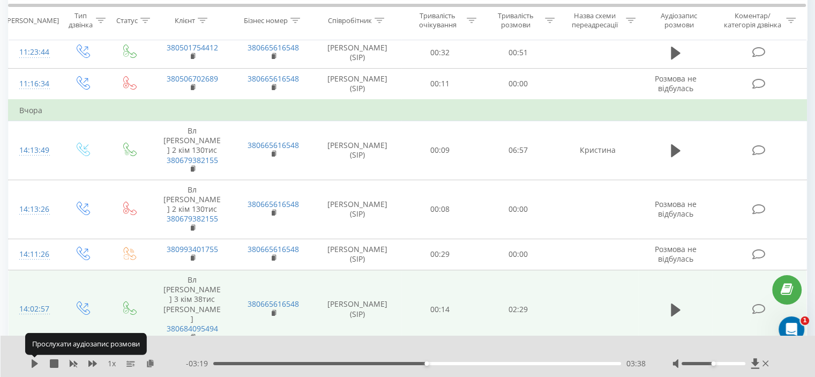
click at [36, 364] on icon at bounding box center [35, 363] width 6 height 9
click at [36, 364] on icon at bounding box center [37, 363] width 2 height 9
click at [36, 364] on icon at bounding box center [35, 363] width 6 height 9
click at [36, 364] on icon at bounding box center [37, 363] width 2 height 9
click at [36, 364] on icon at bounding box center [35, 363] width 6 height 9
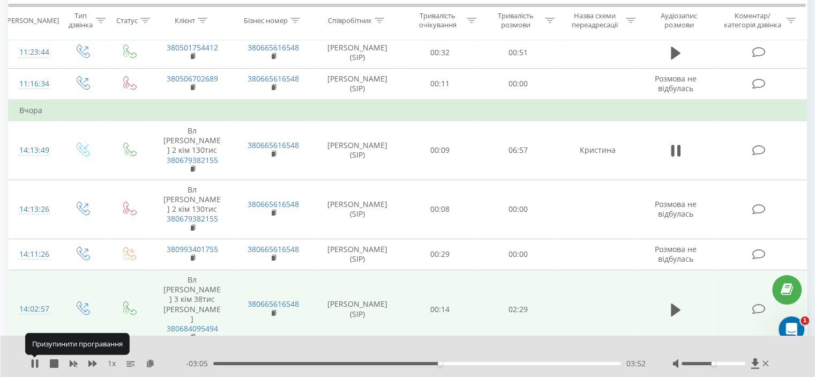
click at [36, 364] on icon at bounding box center [37, 363] width 2 height 9
click at [36, 364] on icon at bounding box center [35, 363] width 6 height 9
click at [36, 364] on icon at bounding box center [37, 363] width 2 height 9
click at [36, 364] on icon at bounding box center [35, 363] width 6 height 9
click at [36, 364] on icon at bounding box center [37, 363] width 2 height 9
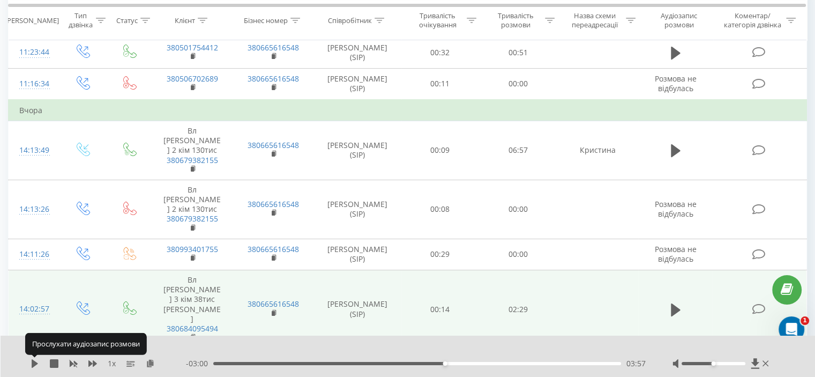
click at [36, 364] on icon at bounding box center [35, 363] width 6 height 9
click at [36, 364] on icon at bounding box center [37, 363] width 2 height 9
click at [36, 364] on icon at bounding box center [35, 363] width 6 height 9
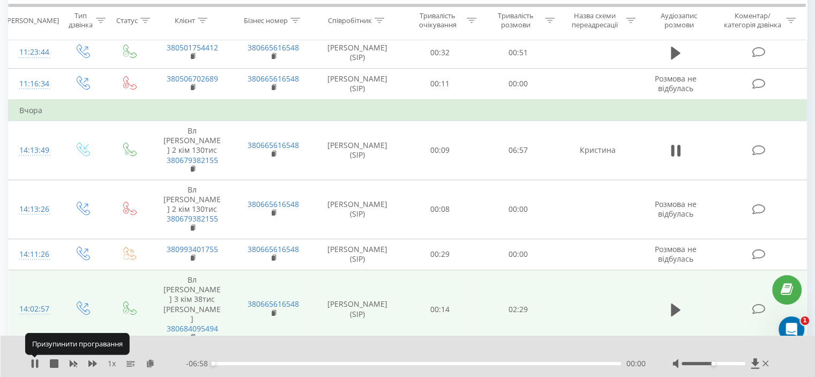
click at [36, 364] on icon at bounding box center [37, 363] width 2 height 9
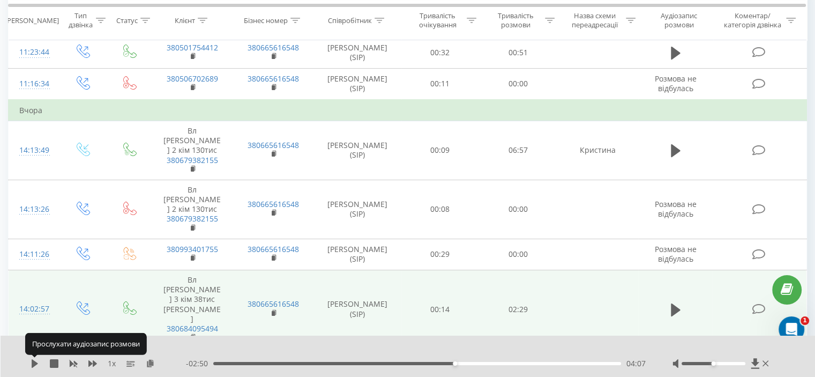
click at [36, 364] on icon at bounding box center [35, 363] width 6 height 9
click at [36, 364] on icon at bounding box center [37, 363] width 2 height 9
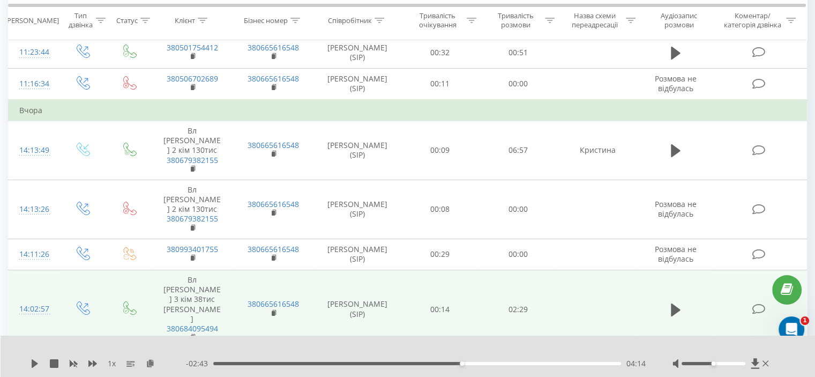
click at [36, 364] on icon at bounding box center [35, 363] width 6 height 9
click at [36, 364] on icon at bounding box center [37, 363] width 2 height 9
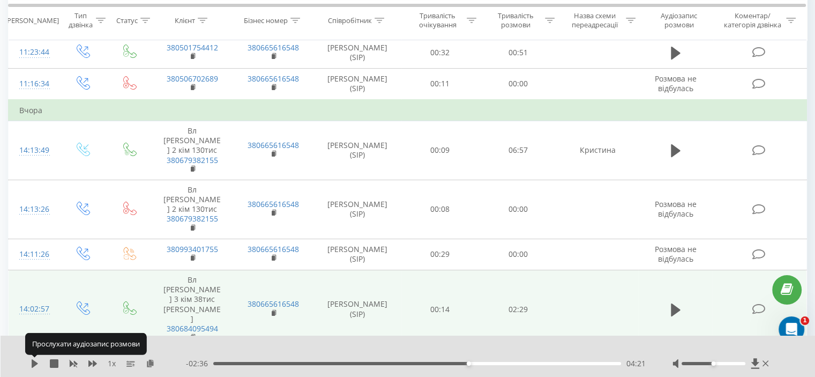
click at [36, 364] on icon at bounding box center [35, 363] width 6 height 9
click at [36, 364] on icon at bounding box center [37, 363] width 2 height 9
click at [36, 364] on icon at bounding box center [35, 363] width 6 height 9
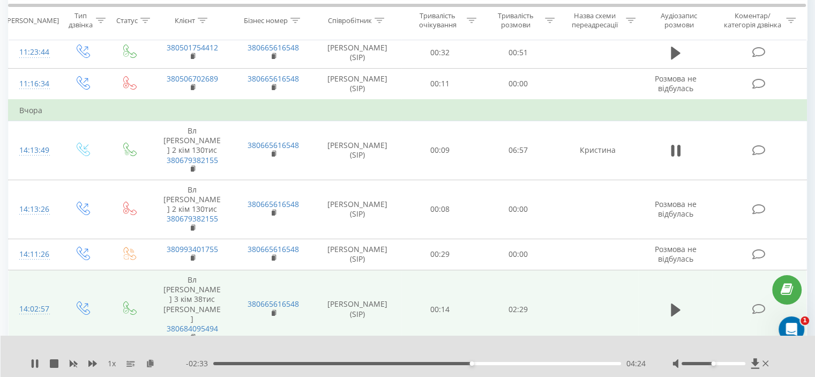
click at [36, 364] on icon at bounding box center [37, 363] width 2 height 9
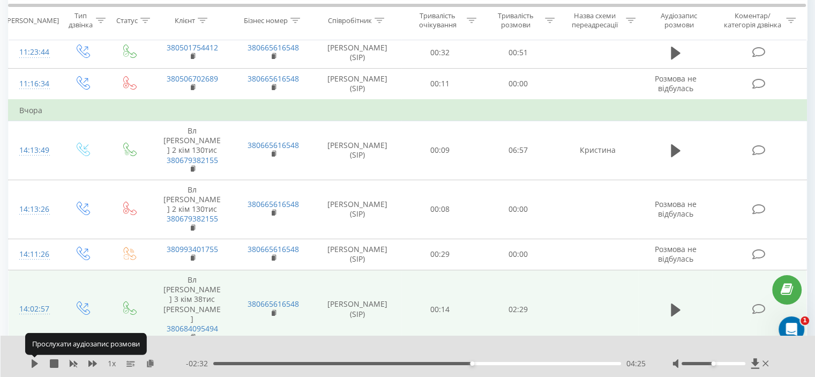
click at [36, 364] on icon at bounding box center [35, 363] width 6 height 9
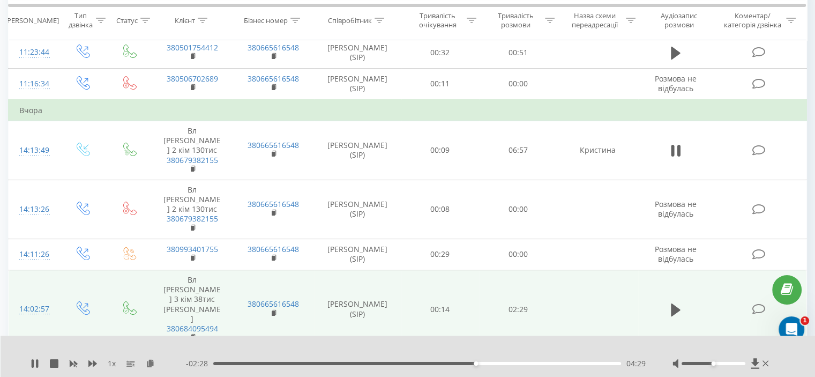
click at [465, 365] on div "- 02:28 04:29 04:29" at bounding box center [416, 363] width 460 height 11
click at [464, 364] on div "04:17" at bounding box center [417, 363] width 408 height 3
click at [32, 363] on icon at bounding box center [33, 363] width 2 height 9
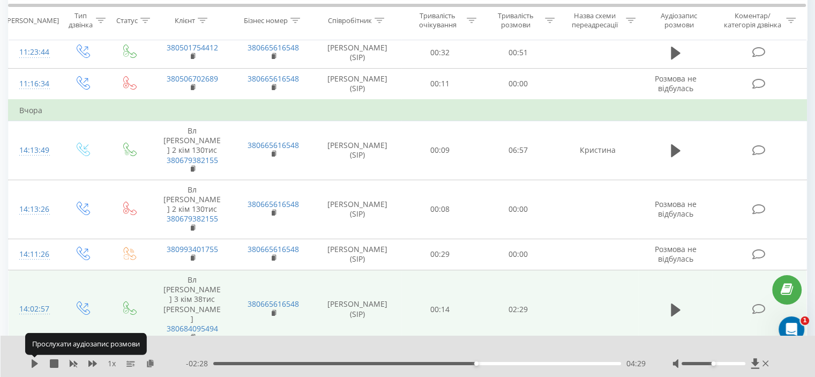
click at [32, 363] on icon at bounding box center [35, 363] width 6 height 9
click at [32, 363] on icon at bounding box center [33, 363] width 2 height 9
click at [32, 363] on icon at bounding box center [35, 363] width 6 height 9
click at [32, 363] on icon at bounding box center [33, 363] width 2 height 9
click at [32, 363] on icon at bounding box center [35, 363] width 6 height 9
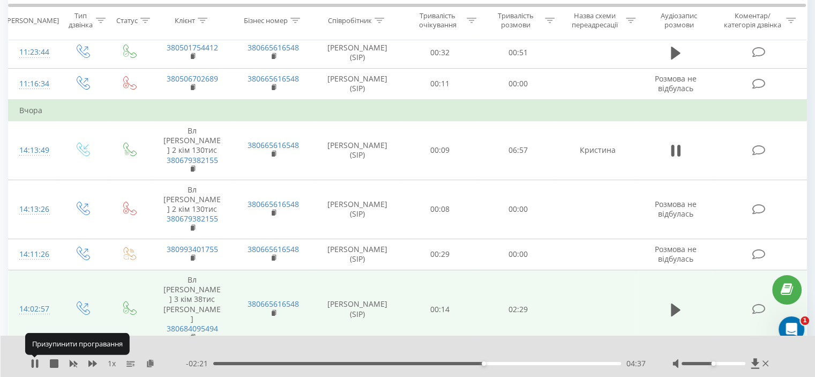
click at [32, 363] on icon at bounding box center [33, 363] width 2 height 9
click at [479, 363] on div "04:32" at bounding box center [417, 363] width 408 height 3
drag, startPoint x: 18, startPoint y: 308, endPoint x: 32, endPoint y: 365, distance: 59.1
click at [32, 365] on icon at bounding box center [35, 363] width 6 height 9
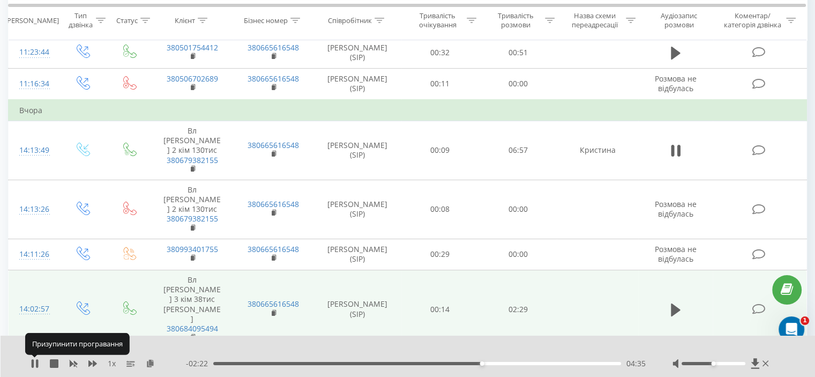
click at [32, 365] on icon at bounding box center [33, 363] width 2 height 9
click at [32, 365] on icon at bounding box center [35, 363] width 6 height 9
click at [32, 365] on icon at bounding box center [33, 363] width 2 height 9
click at [32, 365] on icon at bounding box center [35, 363] width 6 height 9
click at [32, 365] on icon at bounding box center [33, 363] width 2 height 9
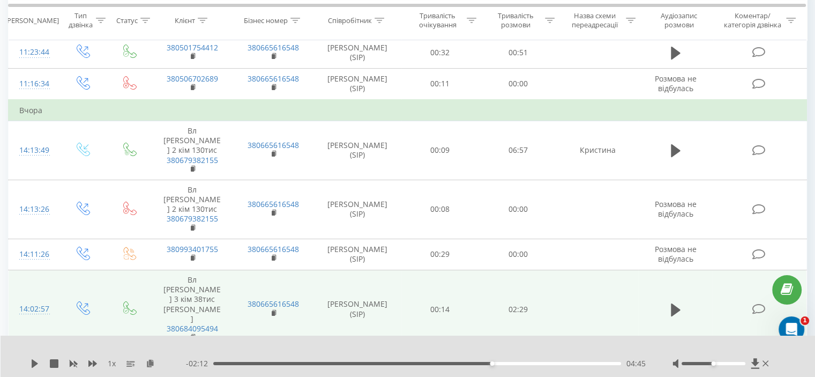
click at [32, 365] on icon at bounding box center [35, 363] width 6 height 9
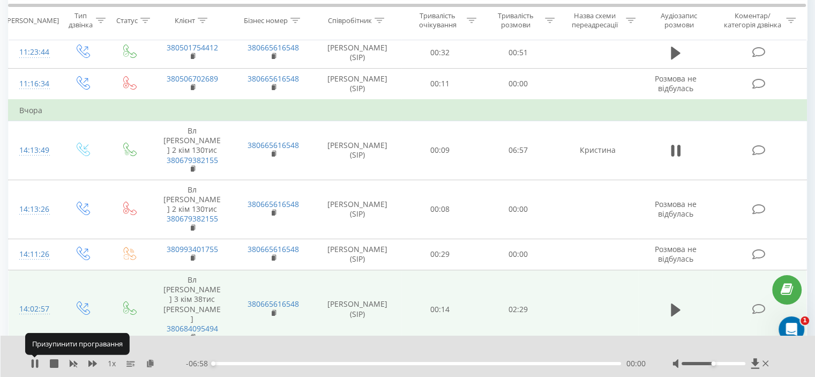
click at [32, 365] on icon at bounding box center [33, 363] width 2 height 9
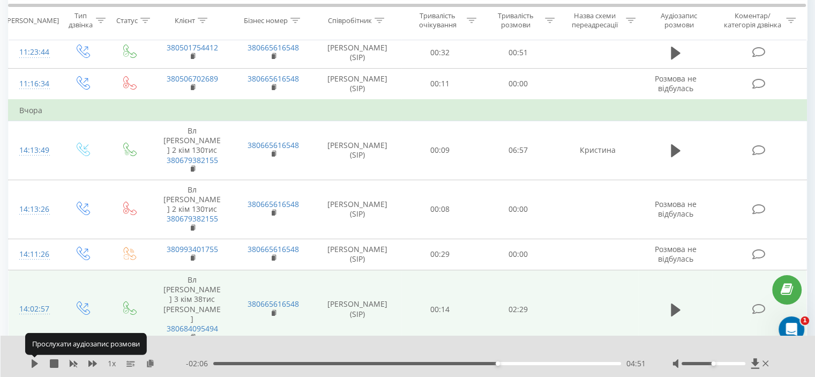
click at [32, 365] on icon at bounding box center [35, 363] width 6 height 9
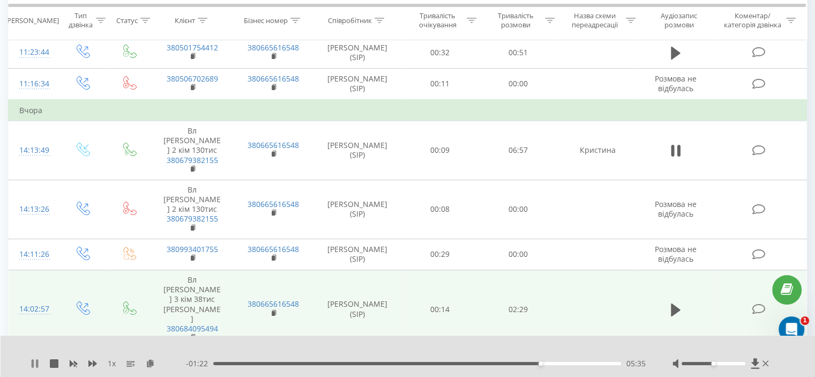
click at [34, 365] on icon at bounding box center [35, 363] width 9 height 9
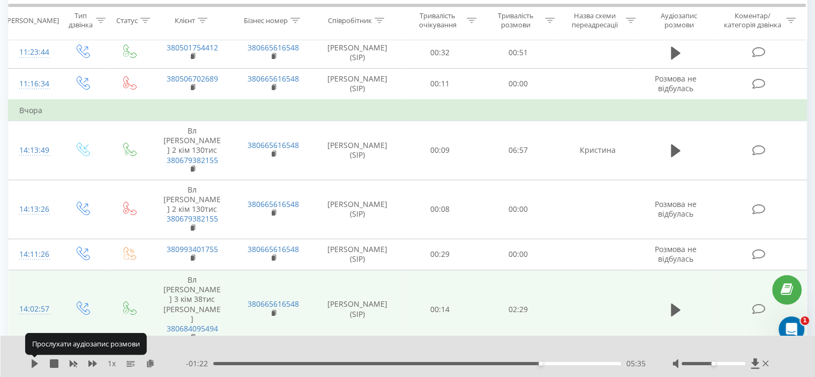
click at [34, 365] on icon at bounding box center [35, 363] width 6 height 9
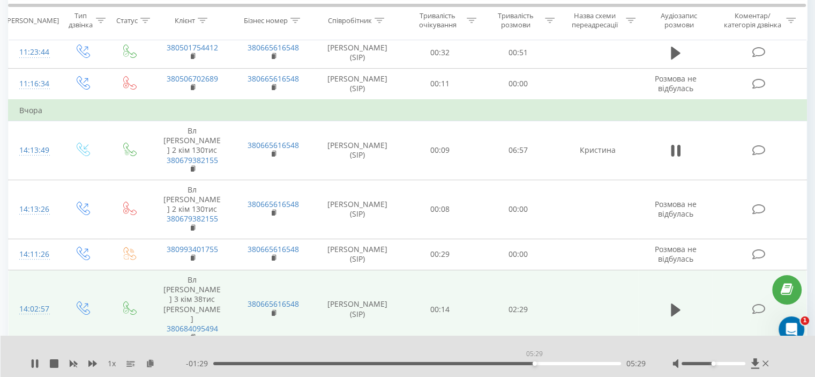
click at [534, 364] on div "05:29" at bounding box center [417, 363] width 408 height 3
click at [33, 361] on icon at bounding box center [33, 363] width 2 height 9
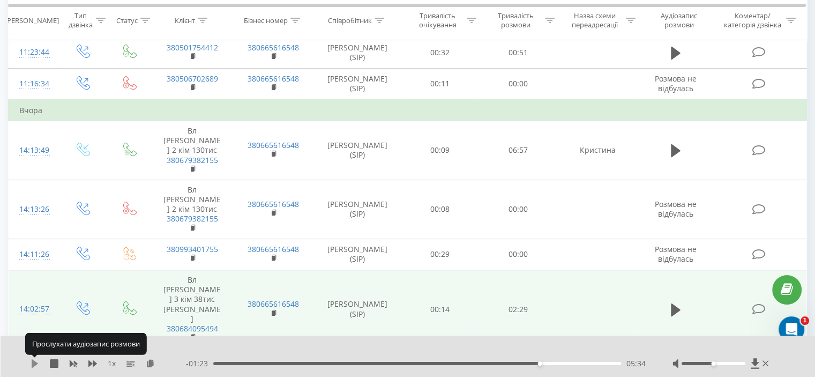
click at [34, 364] on icon at bounding box center [35, 363] width 6 height 9
click at [34, 364] on icon at bounding box center [35, 363] width 9 height 9
click at [34, 364] on icon at bounding box center [35, 363] width 6 height 9
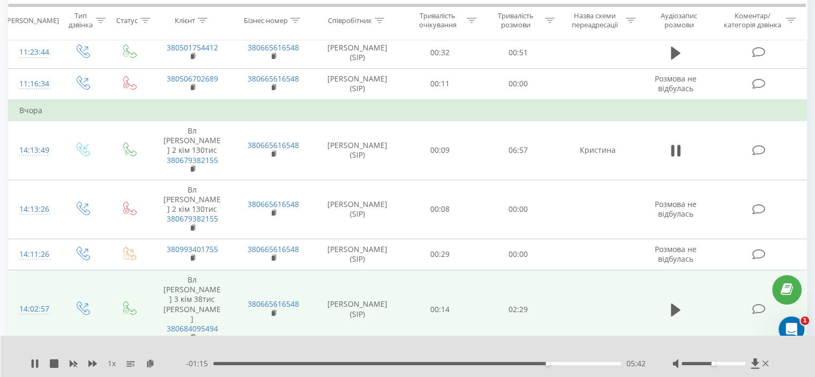
click at [109, 365] on span "1 x" at bounding box center [112, 363] width 8 height 11
click at [92, 365] on icon at bounding box center [92, 363] width 9 height 9
click at [94, 362] on icon at bounding box center [92, 363] width 9 height 6
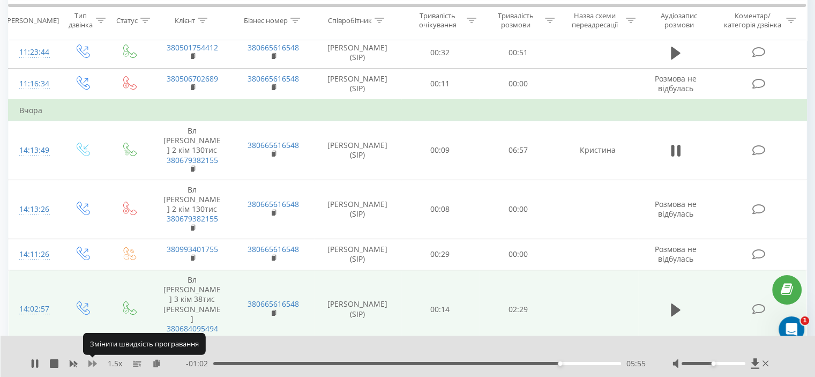
click at [94, 362] on icon at bounding box center [92, 363] width 9 height 6
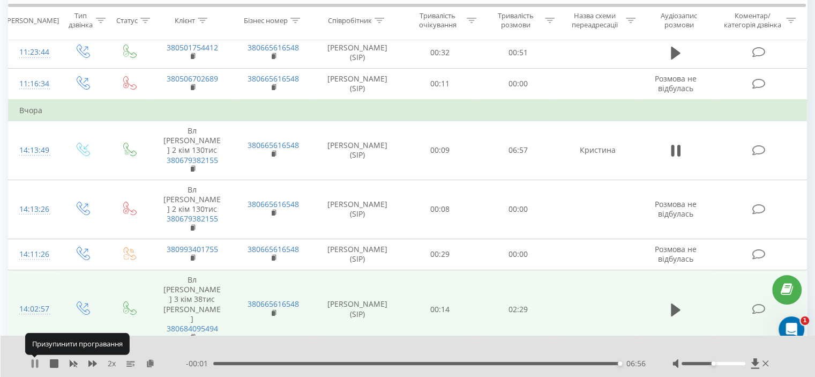
click at [33, 362] on icon at bounding box center [33, 363] width 2 height 9
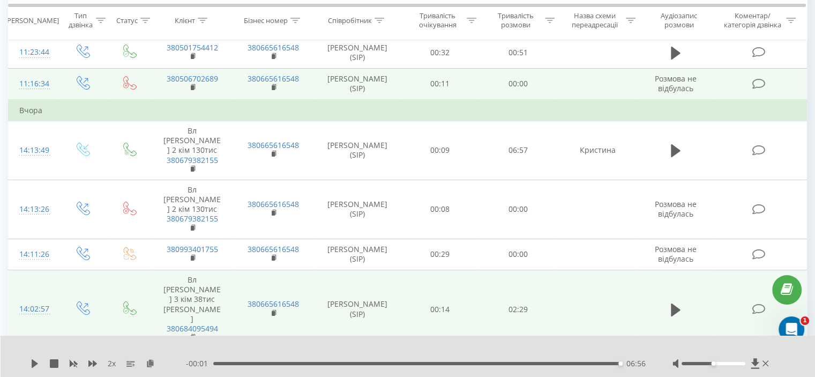
scroll to position [37, 0]
